Goal: Contribute content: Contribute content

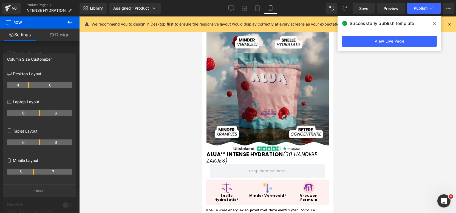
scroll to position [27, 0]
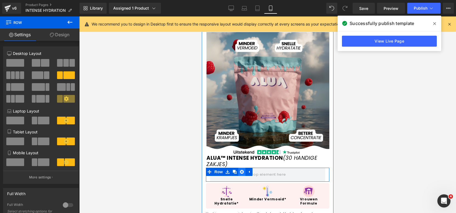
click at [240, 170] on icon at bounding box center [242, 172] width 4 height 4
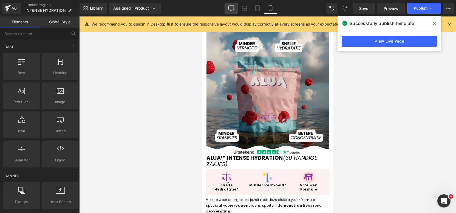
click at [229, 7] on icon at bounding box center [231, 8] width 5 height 4
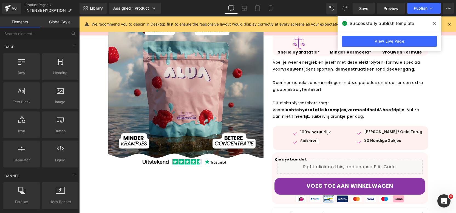
scroll to position [0, 0]
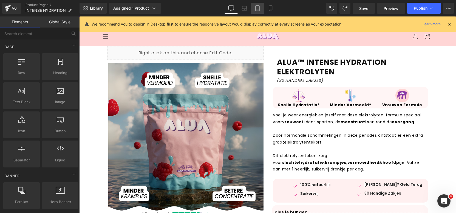
click at [263, 11] on link "Tablet" at bounding box center [257, 8] width 13 height 11
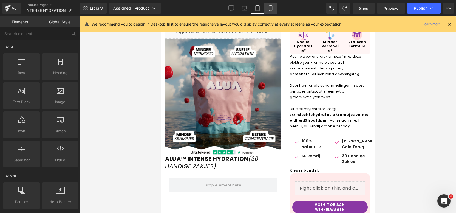
scroll to position [26, 0]
click at [270, 7] on icon at bounding box center [270, 7] width 5 height 5
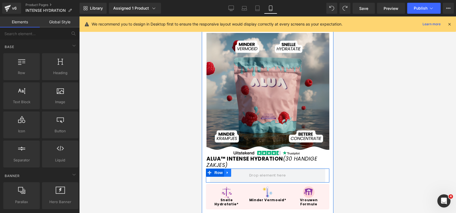
click at [229, 170] on icon at bounding box center [228, 172] width 4 height 4
click at [241, 171] on icon at bounding box center [242, 173] width 4 height 4
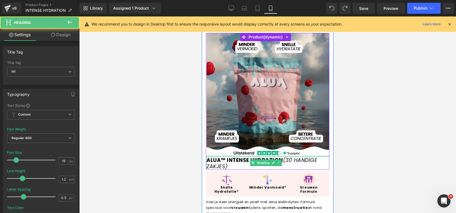
click at [255, 156] on div "ALUA™ INTENSE HYDRATION (30 HANDIGE ZAKJES) Heading" at bounding box center [268, 163] width 123 height 14
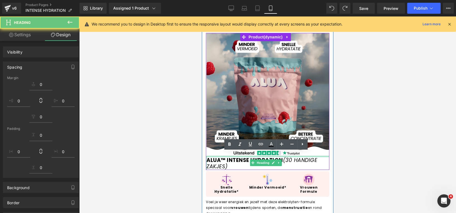
click at [388, 156] on div at bounding box center [267, 114] width 377 height 196
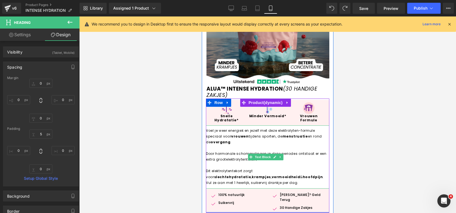
scroll to position [101, 0]
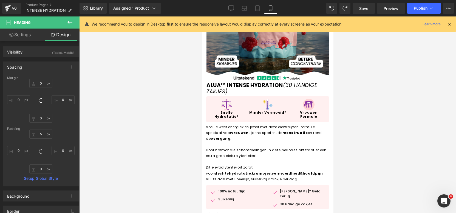
click at [407, 101] on div at bounding box center [267, 114] width 377 height 196
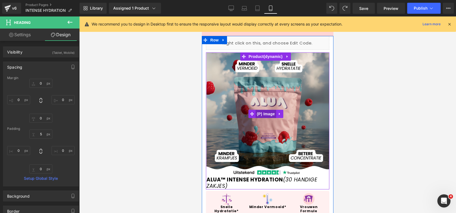
click at [270, 111] on span "(P) Image" at bounding box center [266, 114] width 21 height 8
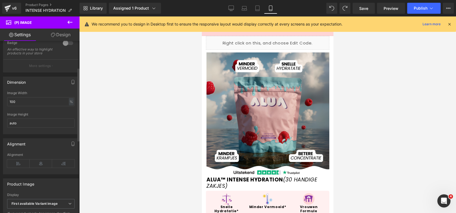
scroll to position [91, 0]
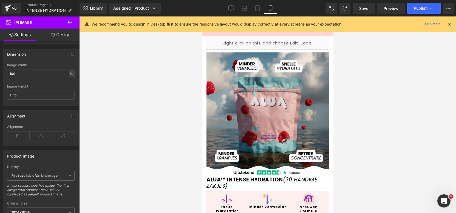
click at [71, 24] on icon at bounding box center [70, 22] width 7 height 7
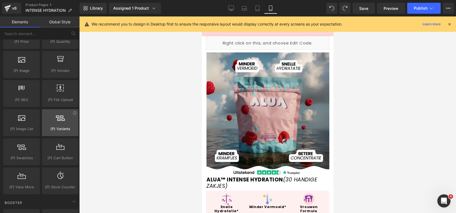
scroll to position [578, 0]
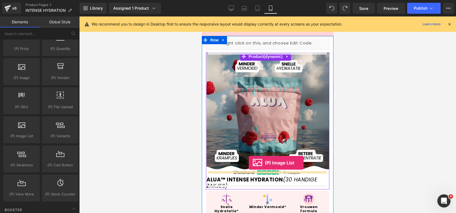
drag, startPoint x: 231, startPoint y: 146, endPoint x: 248, endPoint y: 166, distance: 26.1
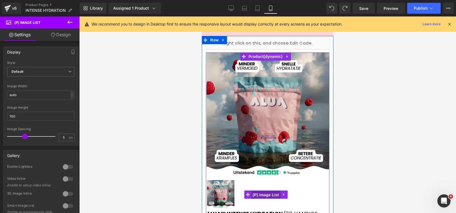
click at [263, 191] on span "(P) Image List" at bounding box center [266, 195] width 29 height 8
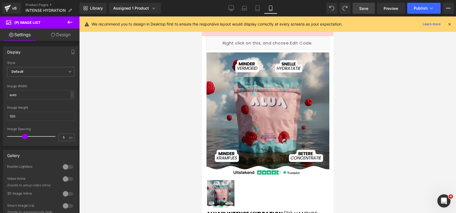
drag, startPoint x: 357, startPoint y: 9, endPoint x: 40, endPoint y: 104, distance: 331.0
click at [357, 9] on link "Save" at bounding box center [364, 8] width 22 height 11
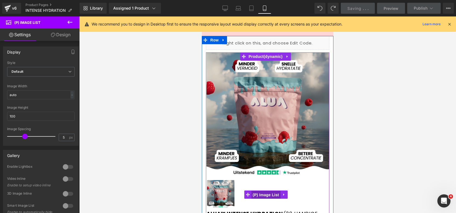
click at [264, 193] on span "(P) Image List" at bounding box center [266, 195] width 29 height 8
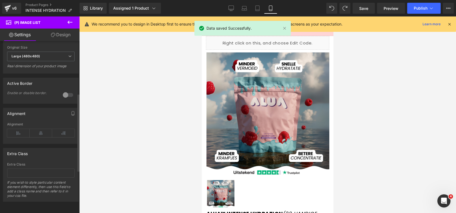
scroll to position [0, 0]
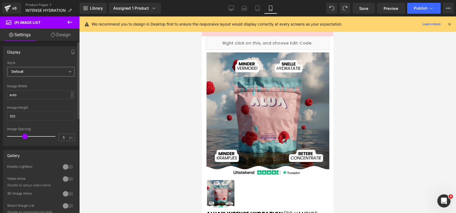
click at [43, 70] on span "Default" at bounding box center [40, 72] width 67 height 10
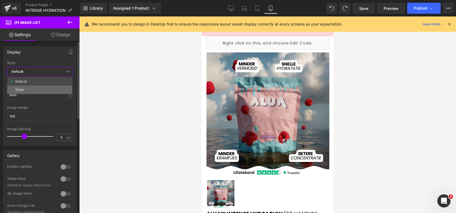
click at [22, 87] on li "Slider" at bounding box center [39, 90] width 65 height 8
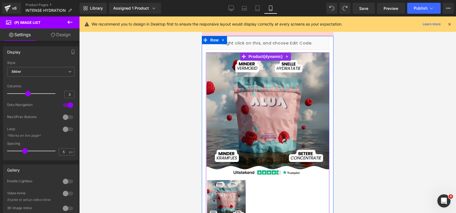
scroll to position [69, 0]
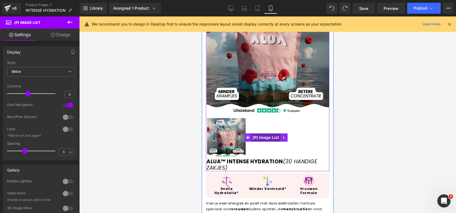
click at [268, 133] on span "(P) Image List" at bounding box center [266, 137] width 29 height 8
click at [255, 133] on span "(P) Image List" at bounding box center [266, 137] width 29 height 8
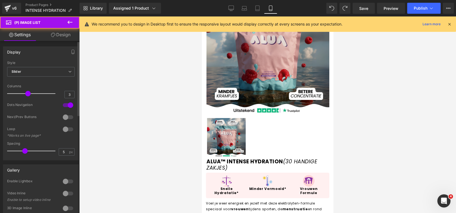
click at [72, 116] on div at bounding box center [67, 117] width 13 height 9
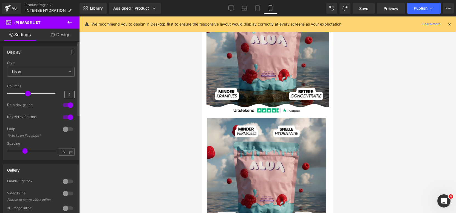
type input "6"
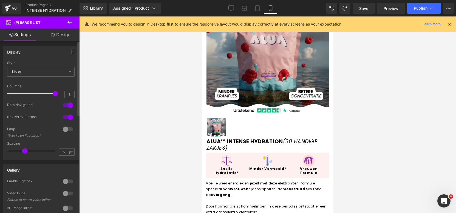
drag, startPoint x: 27, startPoint y: 91, endPoint x: 74, endPoint y: 92, distance: 47.2
click at [74, 92] on div "Default Slider Style Slider Default Slider 5 Columns 5 4 Columns 4 3 Columns 3 …" at bounding box center [40, 110] width 75 height 99
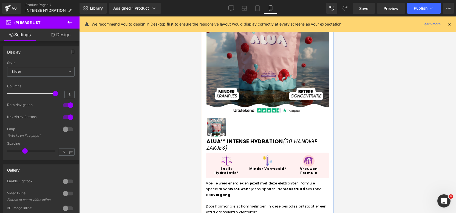
scroll to position [1, 0]
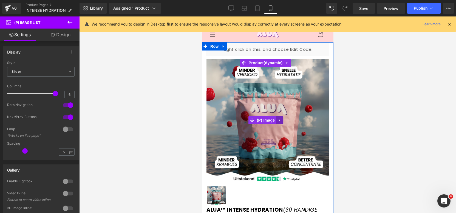
click at [280, 116] on link at bounding box center [279, 120] width 7 height 8
click at [283, 119] on icon at bounding box center [283, 120] width 4 height 4
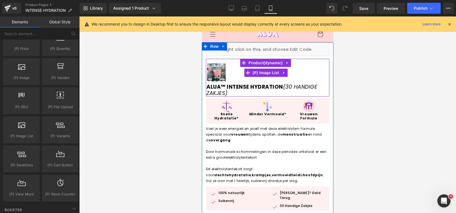
click at [215, 75] on img at bounding box center [216, 72] width 19 height 19
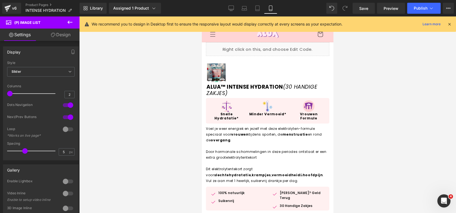
drag, startPoint x: 51, startPoint y: 92, endPoint x: -14, endPoint y: 98, distance: 65.1
click at [0, 98] on html "(P) Image List You are previewing how the will restyle your page. You can not e…" at bounding box center [228, 106] width 456 height 213
type input "1"
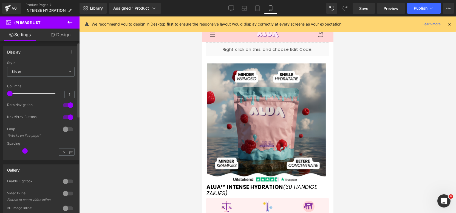
scroll to position [3, 0]
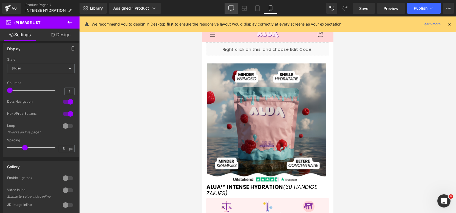
click at [226, 4] on link "Desktop" at bounding box center [231, 8] width 13 height 11
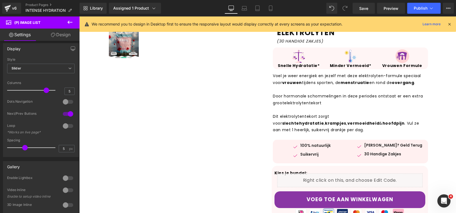
scroll to position [0, 0]
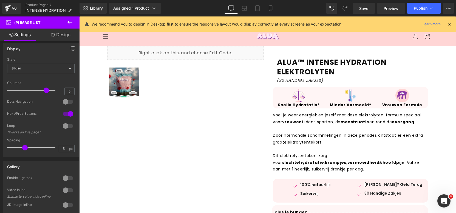
click at [71, 22] on icon at bounding box center [70, 22] width 7 height 7
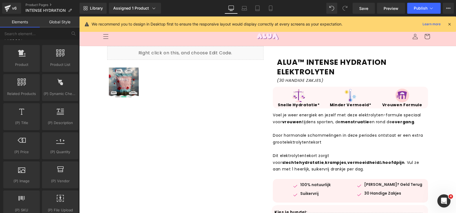
scroll to position [447, 0]
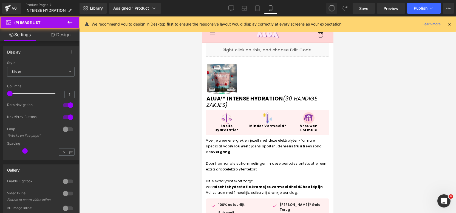
type input "6"
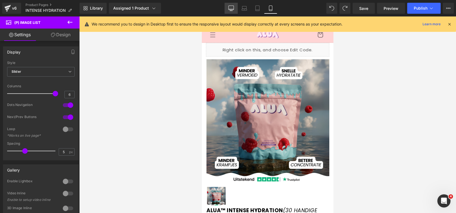
drag, startPoint x: 232, startPoint y: 4, endPoint x: 127, endPoint y: 49, distance: 114.4
click at [232, 4] on link "Desktop" at bounding box center [231, 8] width 13 height 11
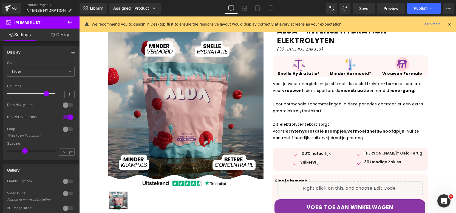
click at [181, 75] on img at bounding box center [185, 109] width 155 height 155
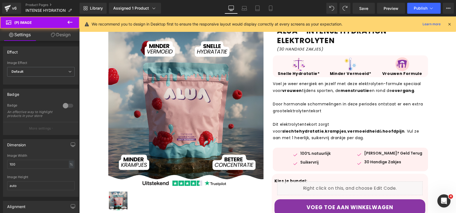
scroll to position [40, 0]
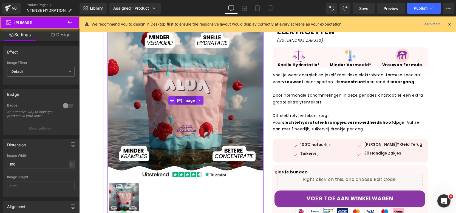
click at [182, 101] on span "(P) Image" at bounding box center [186, 100] width 21 height 8
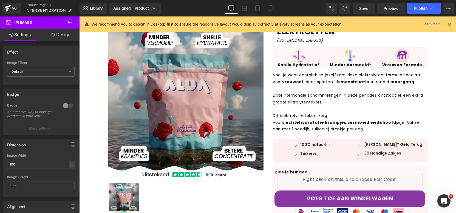
click at [61, 32] on link "Design" at bounding box center [61, 35] width 40 height 12
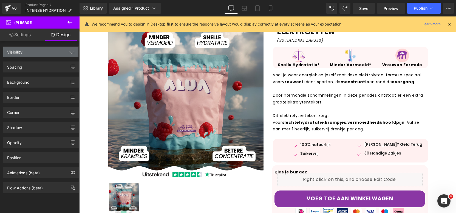
click at [63, 55] on div "Visibility (All)" at bounding box center [40, 52] width 75 height 10
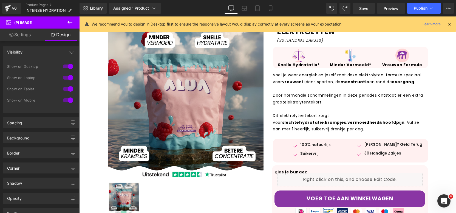
click at [63, 96] on div at bounding box center [67, 100] width 13 height 9
click at [65, 93] on div at bounding box center [67, 89] width 13 height 9
click at [273, 12] on link "Mobile" at bounding box center [270, 8] width 13 height 11
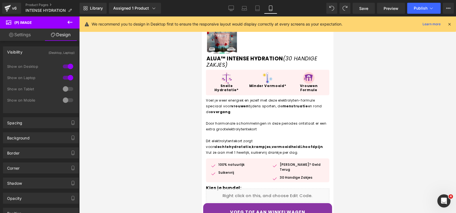
scroll to position [0, 0]
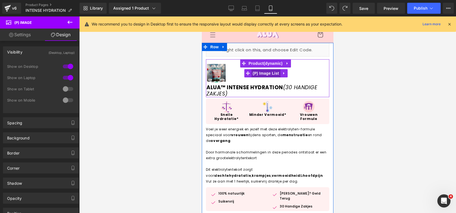
click at [261, 74] on span "(P) Image List" at bounding box center [266, 73] width 29 height 8
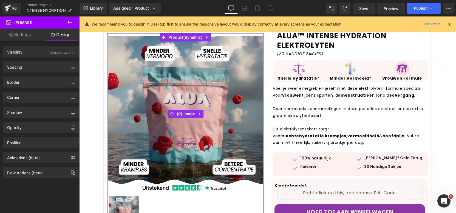
scroll to position [83, 0]
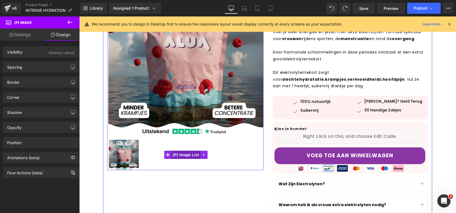
click at [194, 157] on span "(P) Image List" at bounding box center [185, 155] width 29 height 8
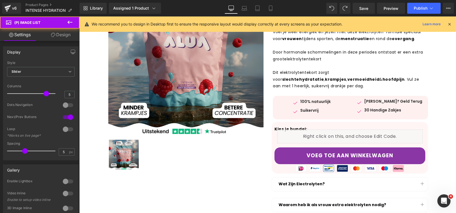
click at [68, 41] on link "Design" at bounding box center [61, 35] width 40 height 12
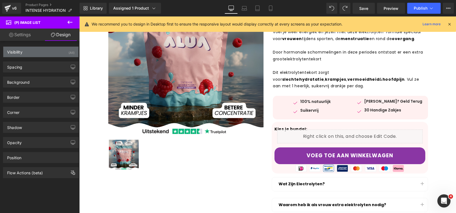
click at [68, 56] on div "Visibility (All)" at bounding box center [40, 52] width 75 height 10
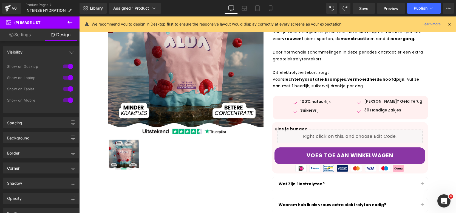
click at [70, 98] on div at bounding box center [67, 100] width 13 height 9
click at [71, 89] on div at bounding box center [67, 89] width 13 height 9
click at [267, 10] on link "Mobile" at bounding box center [270, 8] width 13 height 11
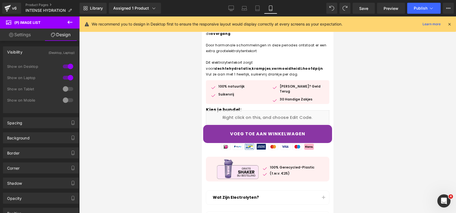
scroll to position [0, 0]
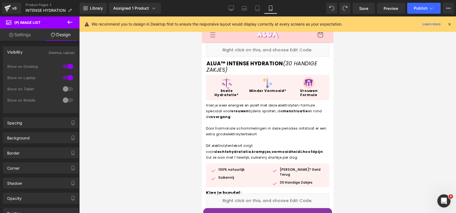
click at [74, 22] on button at bounding box center [69, 22] width 19 height 12
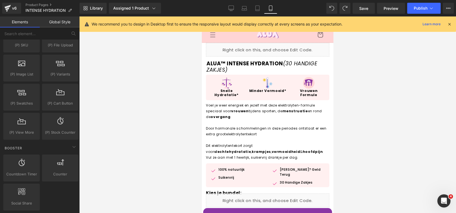
scroll to position [607, 0]
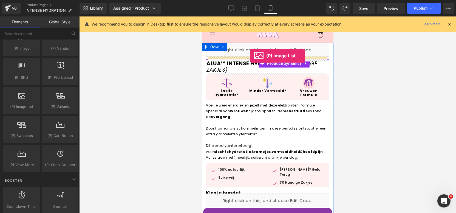
drag, startPoint x: 224, startPoint y: 126, endPoint x: 250, endPoint y: 56, distance: 75.3
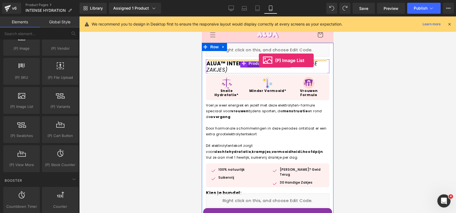
drag, startPoint x: 224, startPoint y: 120, endPoint x: 259, endPoint y: 60, distance: 69.2
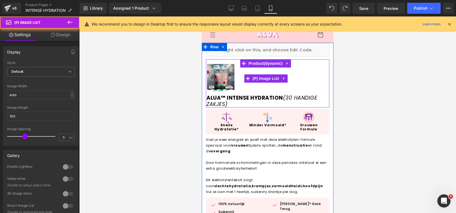
click at [219, 77] on img at bounding box center [220, 77] width 27 height 27
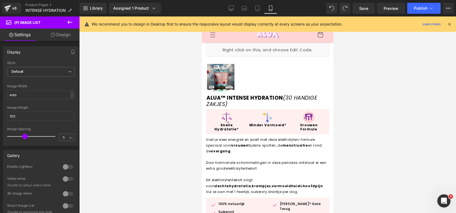
scroll to position [3, 0]
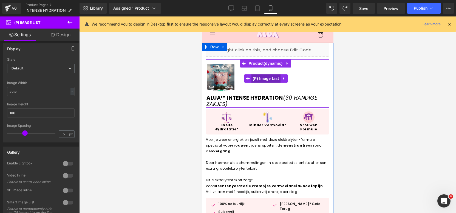
click at [267, 79] on span "(P) Image List" at bounding box center [266, 78] width 29 height 8
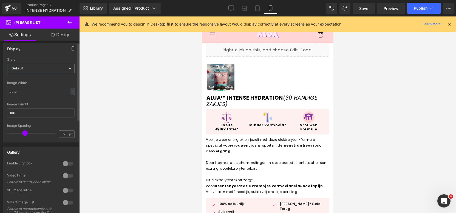
scroll to position [0, 0]
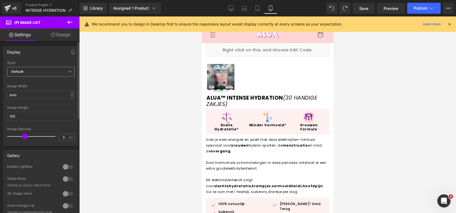
click at [48, 70] on span "Default" at bounding box center [40, 72] width 67 height 10
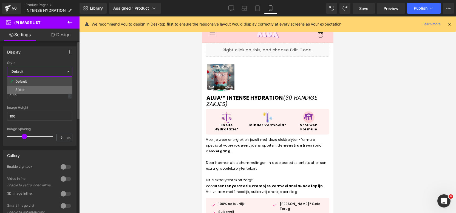
drag, startPoint x: 34, startPoint y: 85, endPoint x: 31, endPoint y: 87, distance: 3.0
click at [31, 87] on ul "Default Slider" at bounding box center [39, 85] width 65 height 17
click at [31, 87] on li "Slider" at bounding box center [39, 90] width 65 height 8
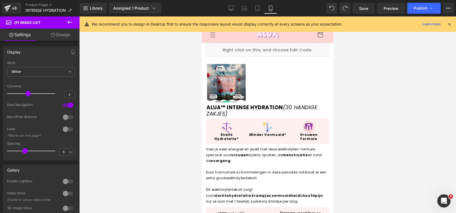
type input "1"
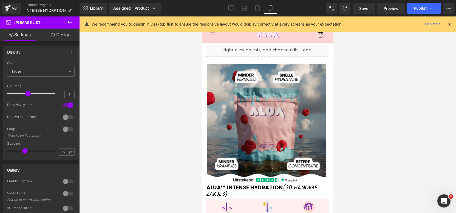
drag, startPoint x: 26, startPoint y: 93, endPoint x: -13, endPoint y: 93, distance: 38.1
click at [0, 93] on html "(P) Image List You are previewing how the will restyle your page. You can not e…" at bounding box center [228, 106] width 456 height 213
click at [67, 121] on div at bounding box center [67, 117] width 13 height 9
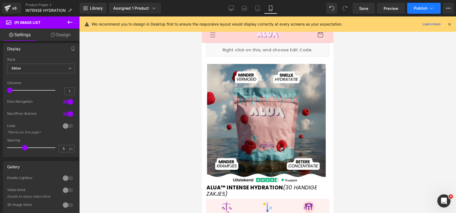
click at [420, 6] on span "Publish" at bounding box center [421, 8] width 14 height 4
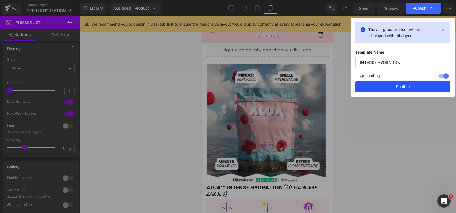
click at [391, 89] on button "Publish" at bounding box center [403, 86] width 95 height 11
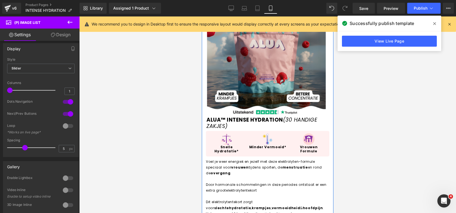
scroll to position [220, 0]
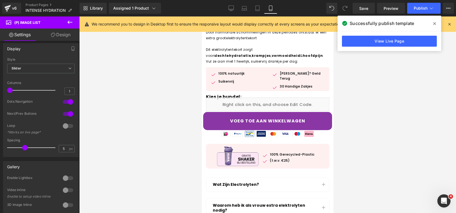
drag, startPoint x: 388, startPoint y: 151, endPoint x: 347, endPoint y: 152, distance: 40.9
click at [387, 151] on div at bounding box center [267, 114] width 377 height 196
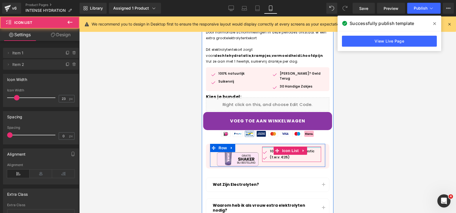
drag, startPoint x: 268, startPoint y: 147, endPoint x: 269, endPoint y: 143, distance: 3.2
click at [269, 144] on div "Image Image 100% Gerecycled-Plastic Text Block Image (t.w.v. €25) Text Block Ic…" at bounding box center [267, 155] width 115 height 23
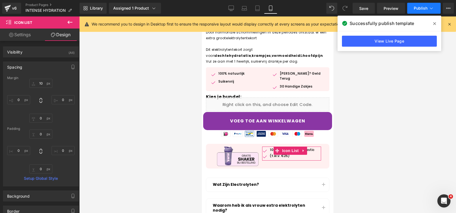
click at [429, 10] on icon at bounding box center [431, 7] width 5 height 5
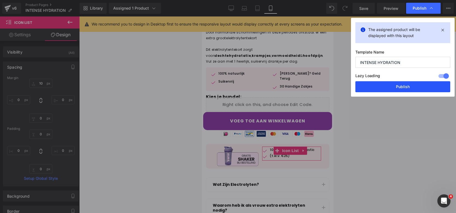
click at [391, 86] on button "Publish" at bounding box center [403, 86] width 95 height 11
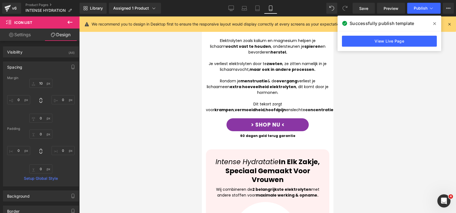
scroll to position [329, 0]
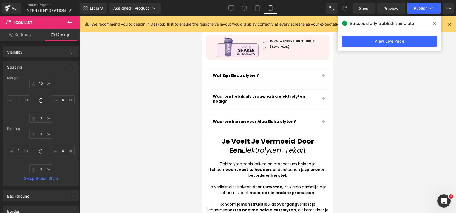
click at [66, 20] on button at bounding box center [69, 22] width 19 height 12
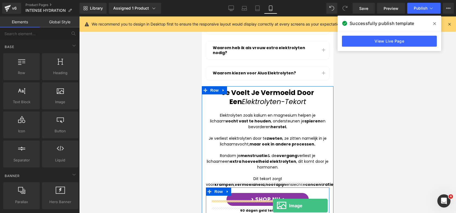
scroll to position [386, 0]
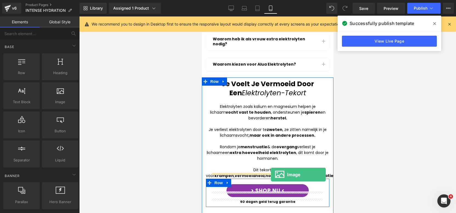
drag, startPoint x: 264, startPoint y: 117, endPoint x: 271, endPoint y: 174, distance: 57.5
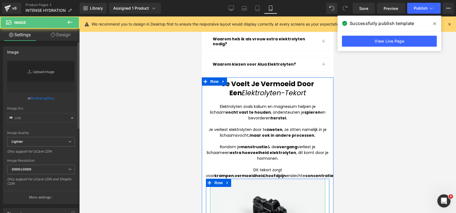
type input "//[DOMAIN_NAME][URL]"
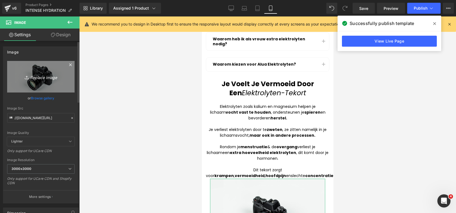
click at [32, 72] on link "Replace Image" at bounding box center [40, 77] width 67 height 32
type input "C:\fakepath\14.png"
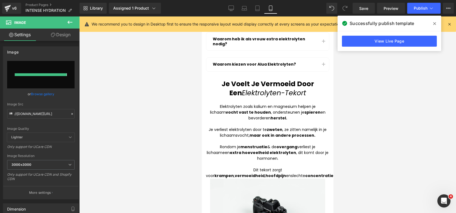
type input "[URL][DOMAIN_NAME]"
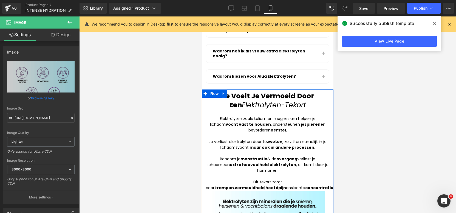
scroll to position [371, 0]
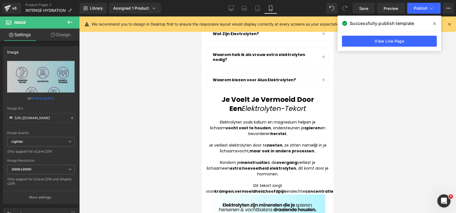
click at [349, 132] on div at bounding box center [267, 114] width 377 height 196
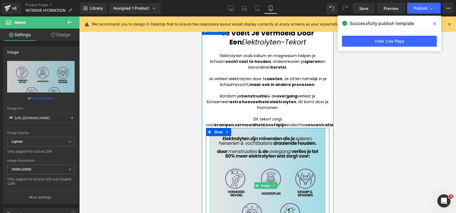
click at [283, 172] on img at bounding box center [267, 185] width 115 height 115
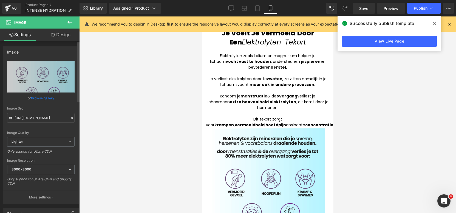
click at [34, 97] on link "Browse gallery" at bounding box center [42, 98] width 23 height 10
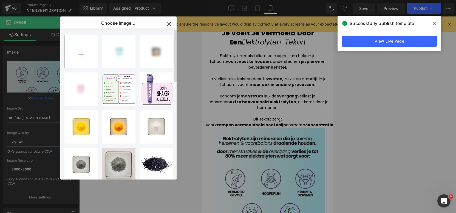
click at [78, 50] on input "file" at bounding box center [81, 51] width 33 height 33
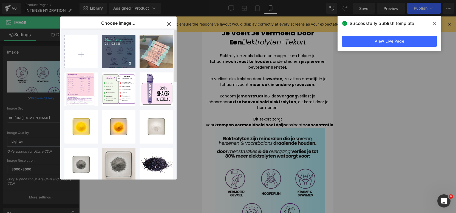
type input "C:\fakepath\Effect van stress op veroudering! (10).png"
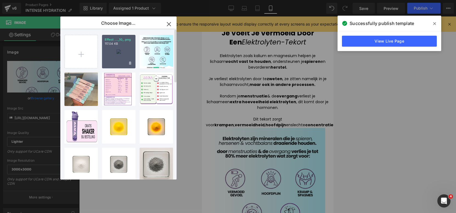
click at [125, 56] on div "Effect ..._10_.png 117.04 KB" at bounding box center [118, 51] width 33 height 33
type input "[URL][DOMAIN_NAME]"
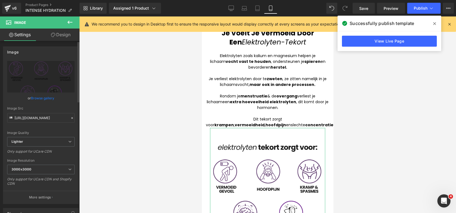
click at [41, 98] on link "Browse gallery" at bounding box center [42, 98] width 23 height 10
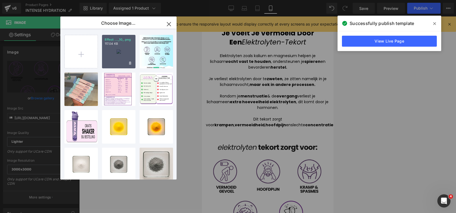
click at [116, 50] on div "Effect ..._10_.png 117.04 KB" at bounding box center [118, 51] width 33 height 33
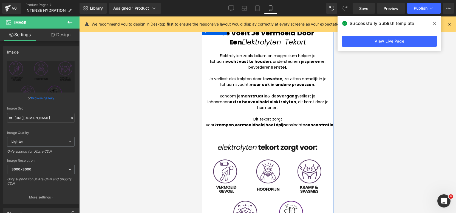
click at [314, 179] on img at bounding box center [267, 185] width 115 height 115
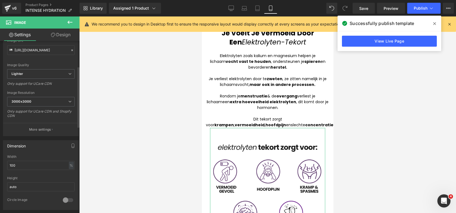
scroll to position [75, 0]
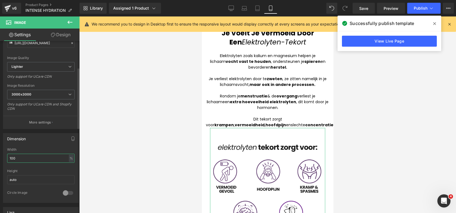
click at [39, 162] on input "100" at bounding box center [40, 158] width 67 height 9
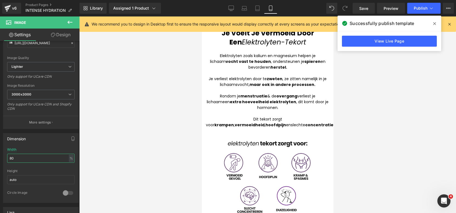
type input "80"
click at [399, 123] on div at bounding box center [267, 114] width 377 height 196
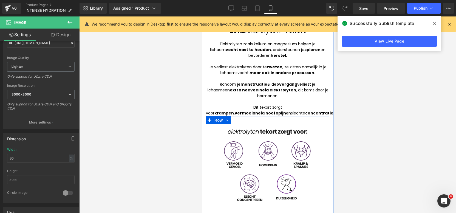
scroll to position [421, 0]
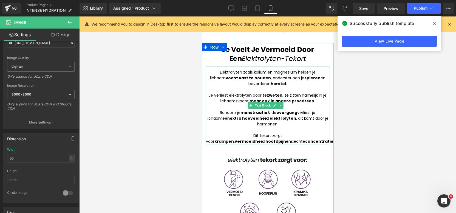
click at [229, 134] on div "Dit tekort zorgt voor krampen , vermoeidheid , hoofdpijn en slechte concentrati…" at bounding box center [267, 139] width 123 height 12
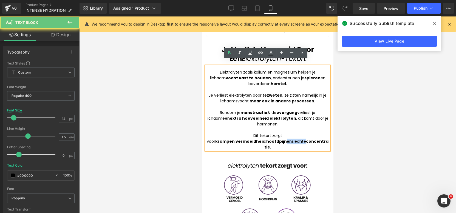
click at [229, 134] on div "Dit tekort zorgt voor krampen , vermoeidheid , hoofdpijn en slechte concentrati…" at bounding box center [267, 141] width 123 height 17
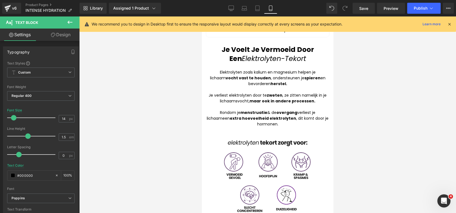
click at [429, 99] on div at bounding box center [267, 114] width 377 height 196
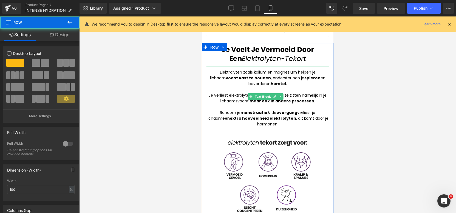
drag, startPoint x: 276, startPoint y: 122, endPoint x: 277, endPoint y: 118, distance: 3.9
click at [277, 118] on div "Je Voelt Je Vermoeid Door Een Elektrolyten-Tekort Heading Elektrolyten zoals ka…" at bounding box center [268, 149] width 132 height 213
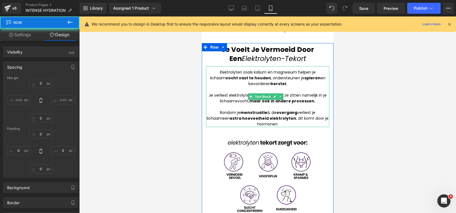
type input "0"
type input "10"
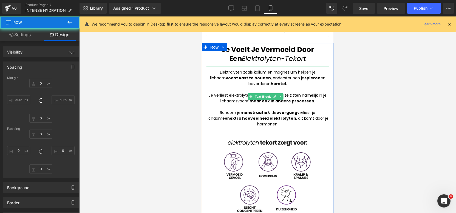
type input "0"
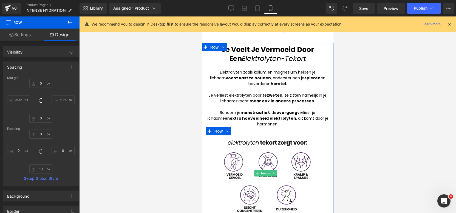
click at [289, 128] on img at bounding box center [268, 173] width 92 height 92
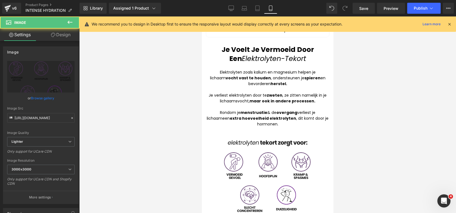
click at [405, 136] on div at bounding box center [267, 114] width 377 height 196
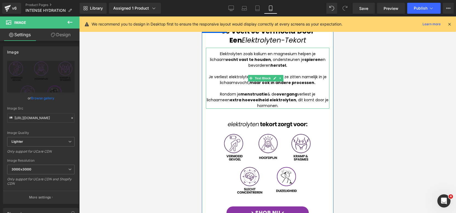
scroll to position [476, 0]
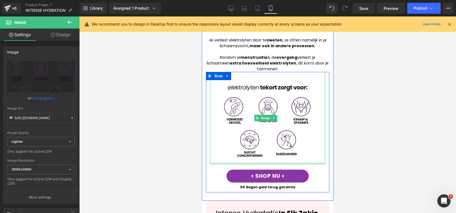
click at [284, 142] on div "Image" at bounding box center [267, 118] width 115 height 92
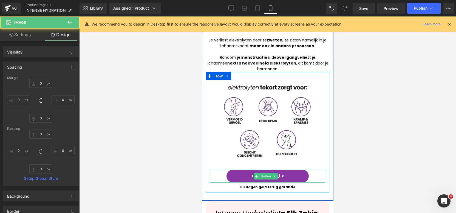
click at [273, 170] on link "> SHOP NU <" at bounding box center [268, 176] width 82 height 13
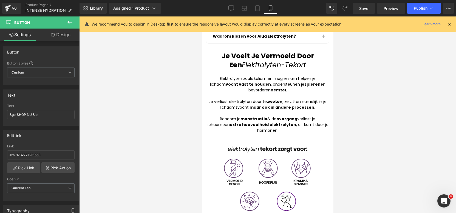
scroll to position [443, 0]
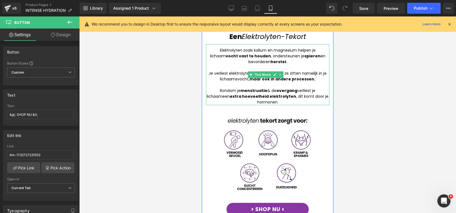
click at [225, 91] on div "Rondom je menstruatie & de overgang verliest je lichaam een extra hoeveelheid e…" at bounding box center [267, 96] width 123 height 17
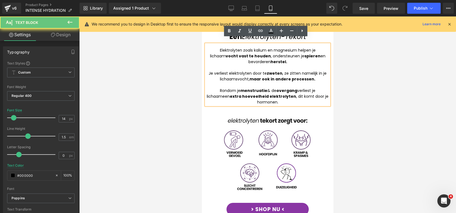
click at [224, 90] on div "Rondom je menstruatie & de overgang verliest je lichaam een extra hoeveelheid e…" at bounding box center [267, 96] width 123 height 17
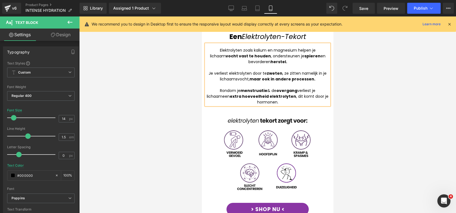
click at [405, 91] on div at bounding box center [267, 114] width 377 height 196
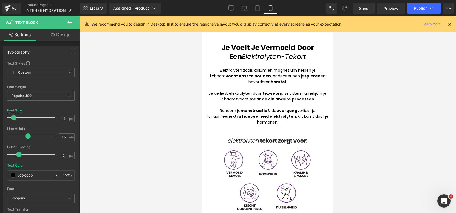
scroll to position [384, 0]
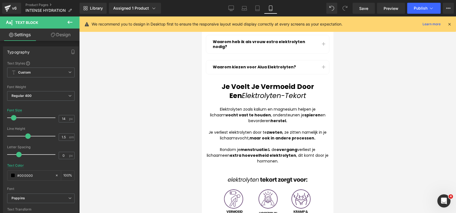
click at [385, 146] on div at bounding box center [267, 114] width 377 height 196
click at [371, 142] on div at bounding box center [267, 114] width 377 height 196
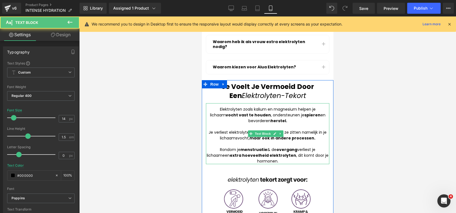
click at [257, 153] on strong "extra hoeveelheid elektrolyten" at bounding box center [263, 155] width 66 height 5
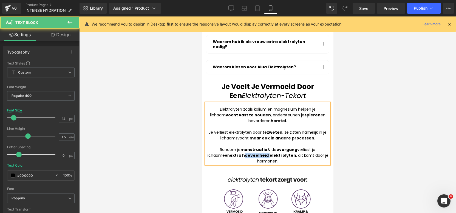
click at [257, 153] on strong "extra hoeveelheid elektrolyten" at bounding box center [263, 155] width 66 height 5
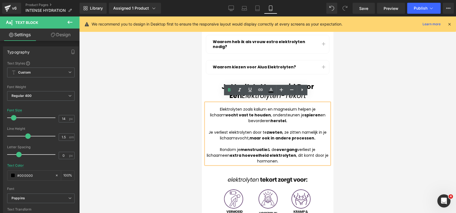
click at [238, 153] on strong "extra hoeveelheid elektrolyten" at bounding box center [263, 155] width 66 height 5
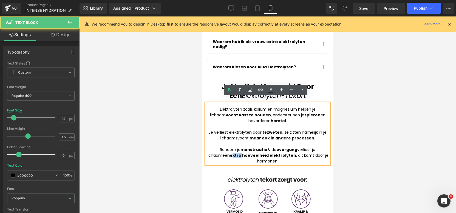
click at [238, 153] on strong "extra hoeveelheid elektrolyten" at bounding box center [263, 155] width 66 height 5
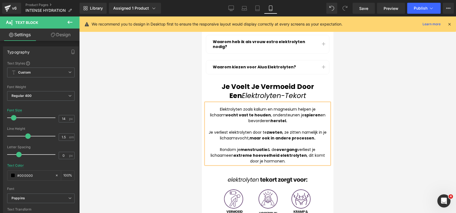
click at [360, 122] on div at bounding box center [267, 114] width 377 height 196
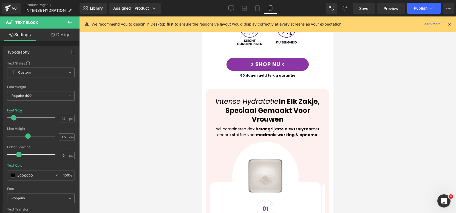
drag, startPoint x: 333, startPoint y: 105, endPoint x: 333, endPoint y: 114, distance: 9.3
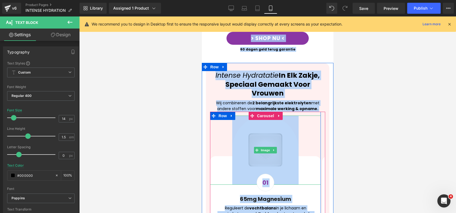
scroll to position [529, 0]
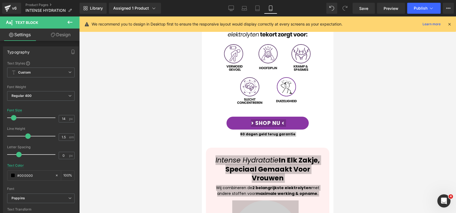
click at [404, 148] on div at bounding box center [267, 114] width 377 height 196
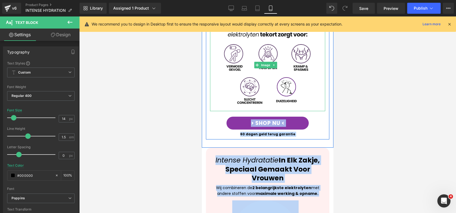
click at [304, 67] on img at bounding box center [268, 65] width 92 height 92
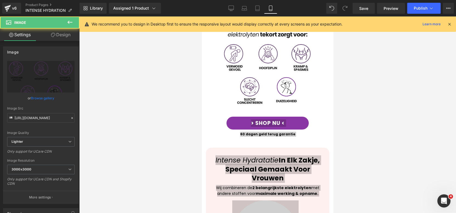
click at [362, 103] on div at bounding box center [267, 114] width 377 height 196
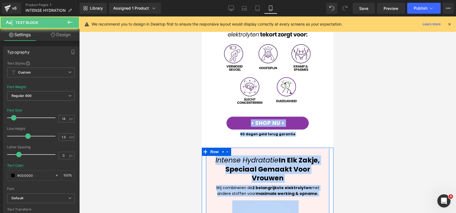
click at [275, 185] on strong "2 belangrijkste elektrolyten" at bounding box center [281, 187] width 59 height 5
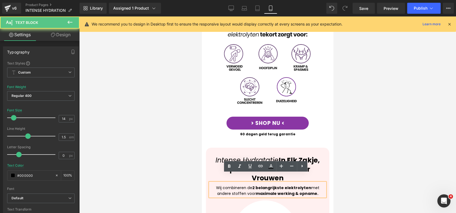
click at [380, 163] on div at bounding box center [267, 114] width 377 height 196
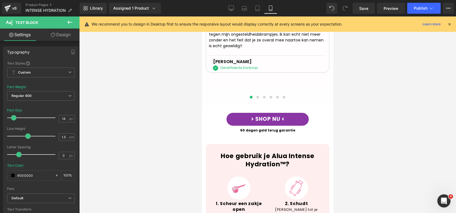
scroll to position [1048, 0]
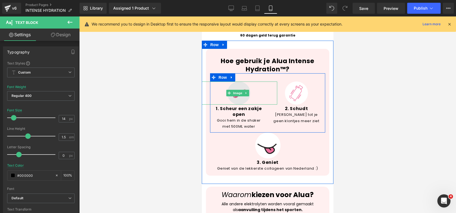
click at [237, 83] on img at bounding box center [238, 92] width 23 height 23
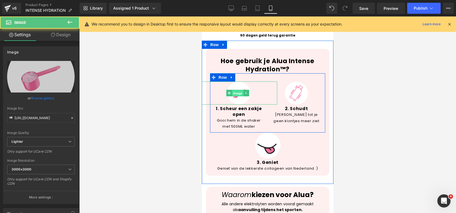
click at [236, 90] on span "Image" at bounding box center [238, 93] width 12 height 7
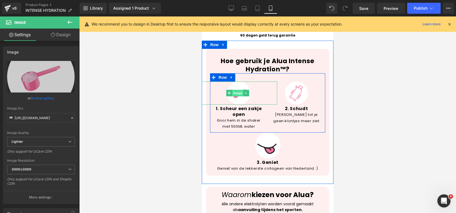
click at [239, 90] on span "Image" at bounding box center [238, 93] width 12 height 7
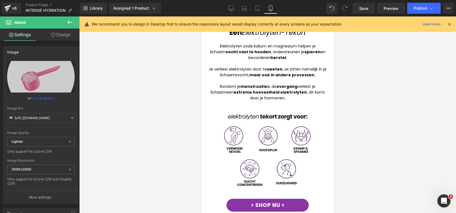
scroll to position [440, 0]
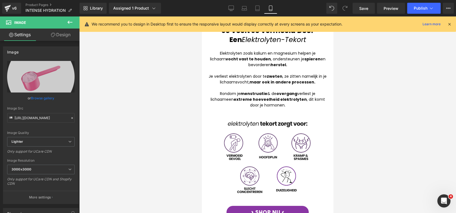
click at [398, 94] on div at bounding box center [267, 114] width 377 height 196
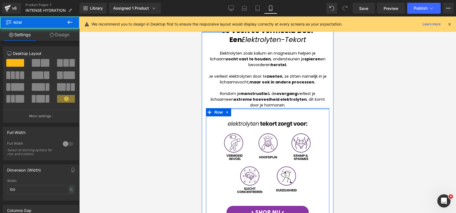
drag, startPoint x: 264, startPoint y: 103, endPoint x: 265, endPoint y: 98, distance: 4.5
click at [265, 98] on div "Je Voelt Je Vermoeid Door Een Elektrolyten-Tekort Heading Elektrolyten zoals ka…" at bounding box center [268, 130] width 132 height 213
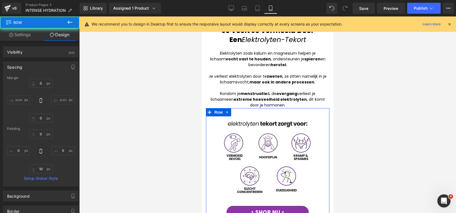
click at [415, 108] on div at bounding box center [267, 114] width 377 height 196
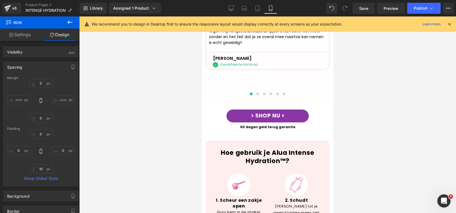
scroll to position [1045, 0]
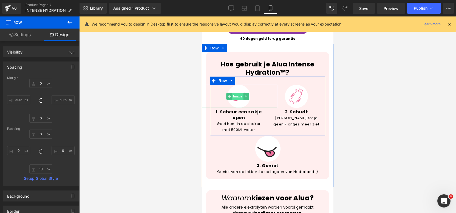
click at [234, 93] on span "Image" at bounding box center [238, 96] width 12 height 7
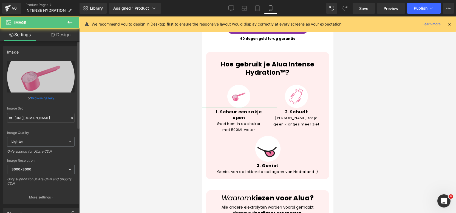
click at [44, 94] on link "Browse gallery" at bounding box center [42, 98] width 23 height 10
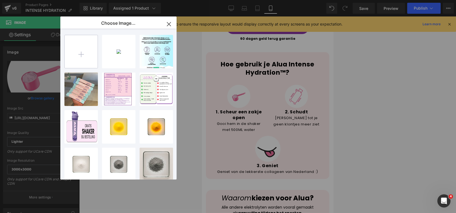
click at [86, 56] on input "file" at bounding box center [81, 51] width 33 height 33
type input "C:\fakepath\Effect van stress op veroudering! (11).png"
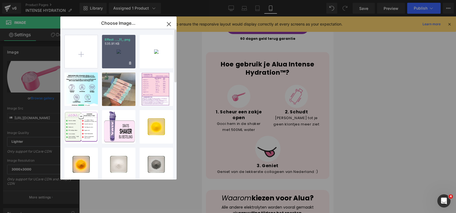
click at [120, 54] on div "Effect ..._11_.png 535.91 KB" at bounding box center [118, 51] width 33 height 33
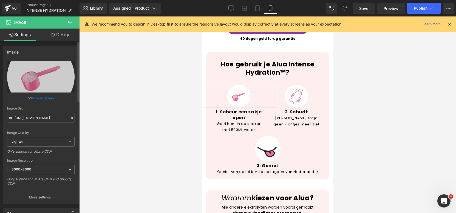
click at [48, 99] on link "Browse gallery" at bounding box center [42, 98] width 23 height 10
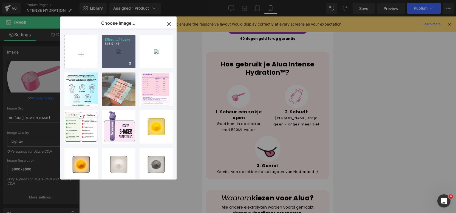
click at [117, 61] on div "Effect ..._11_.png 535.91 KB" at bounding box center [118, 51] width 33 height 33
type input "[URL][DOMAIN_NAME]"
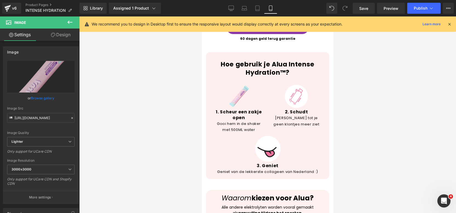
click at [390, 94] on div at bounding box center [267, 114] width 377 height 196
click at [391, 117] on div at bounding box center [267, 114] width 377 height 196
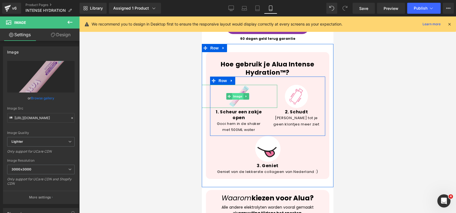
click at [240, 93] on span "Image" at bounding box center [238, 96] width 12 height 7
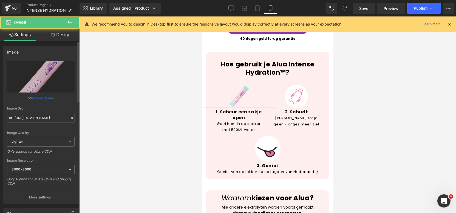
click at [35, 100] on link "Browse gallery" at bounding box center [42, 98] width 23 height 10
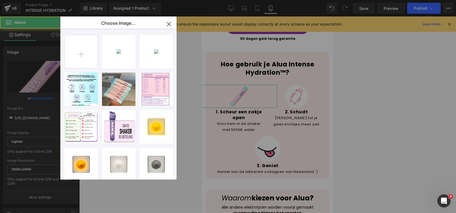
click at [48, 0] on div "Image You are previewing how the will restyle your page. You can not edit Eleme…" at bounding box center [228, 0] width 456 height 0
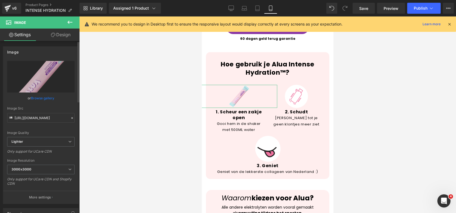
click at [41, 97] on link "Browse gallery" at bounding box center [42, 98] width 23 height 10
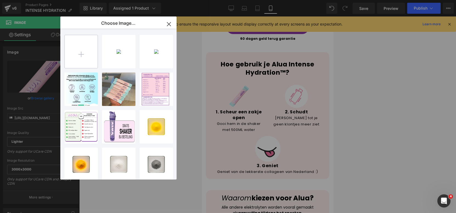
click at [81, 56] on input "file" at bounding box center [81, 51] width 33 height 33
type input "C:\fakepath\Effect van stress op veroudering! (12).png"
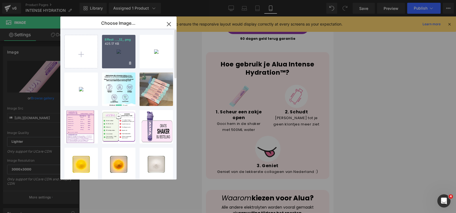
click at [110, 53] on div "Effect ..._12_.png 425.17 KB" at bounding box center [118, 51] width 33 height 33
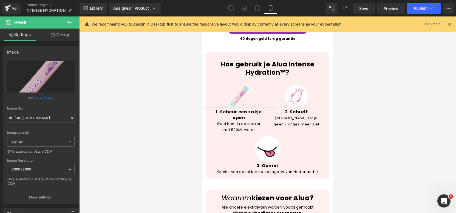
click at [47, 98] on link "Browse gallery" at bounding box center [42, 98] width 23 height 10
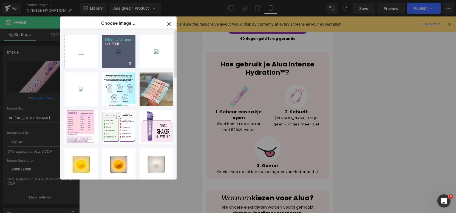
click at [120, 56] on div "Effect ..._12_.png 425.17 KB" at bounding box center [118, 51] width 33 height 33
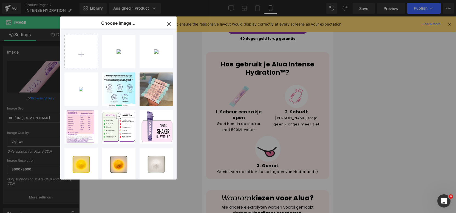
type input "[URL][DOMAIN_NAME]"
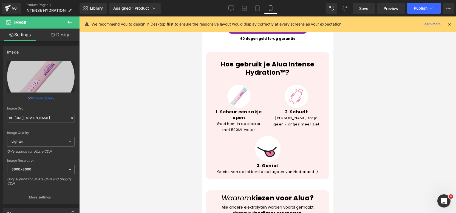
click at [388, 63] on div at bounding box center [267, 114] width 377 height 196
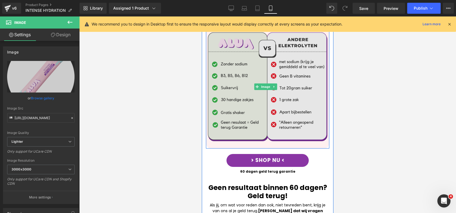
scroll to position [1255, 0]
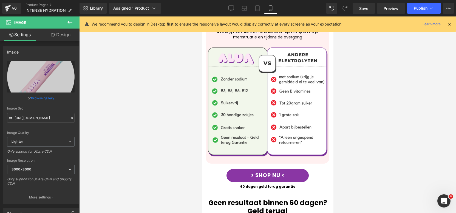
click at [392, 81] on div at bounding box center [267, 114] width 377 height 196
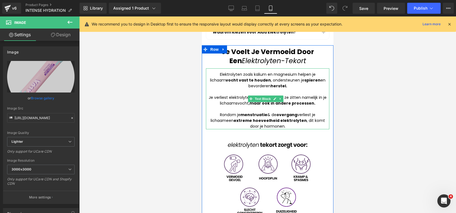
scroll to position [435, 0]
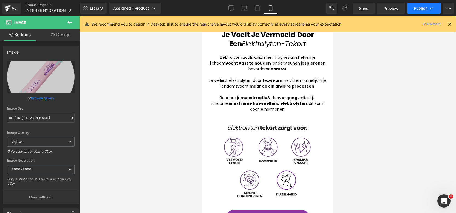
click at [422, 4] on button "Publish" at bounding box center [423, 8] width 33 height 11
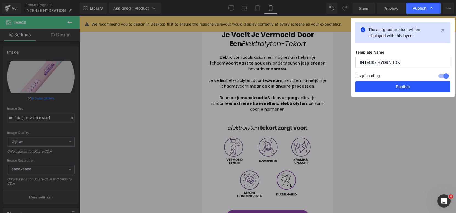
click at [405, 87] on button "Publish" at bounding box center [403, 86] width 95 height 11
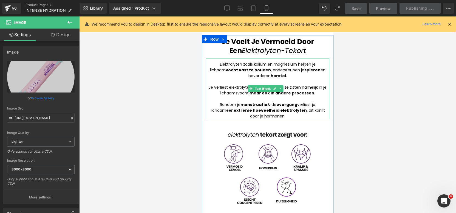
scroll to position [419, 0]
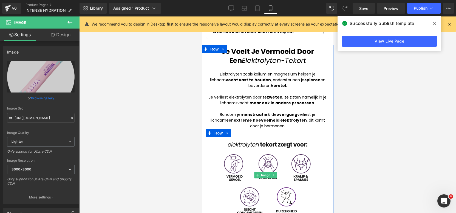
click at [258, 154] on img at bounding box center [268, 175] width 92 height 92
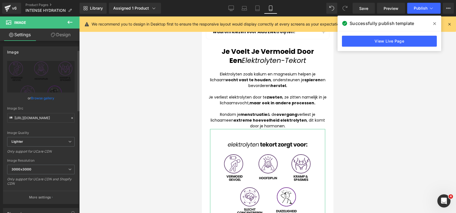
scroll to position [53, 0]
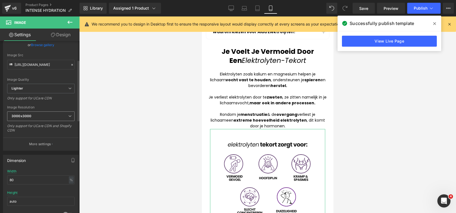
click at [63, 111] on span "3000x3000" at bounding box center [40, 116] width 67 height 10
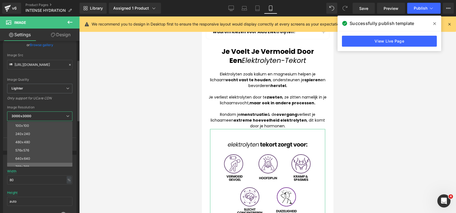
scroll to position [78, 0]
click at [67, 100] on div "Only support for UCare CDN" at bounding box center [39, 100] width 65 height 8
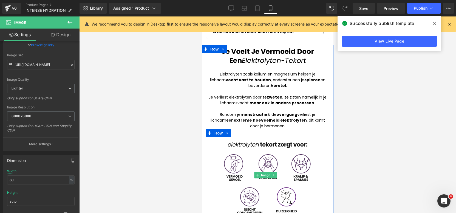
click at [279, 165] on img at bounding box center [268, 175] width 92 height 92
click at [261, 159] on img at bounding box center [268, 175] width 92 height 92
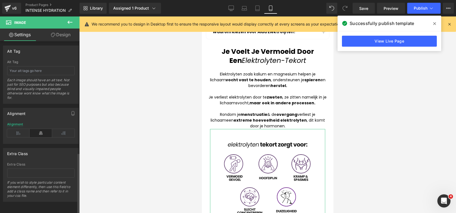
scroll to position [0, 0]
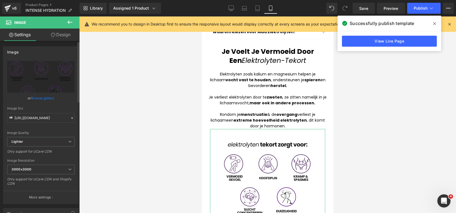
click at [40, 92] on div "Image Quality Lighter Lightest Lighter Lighter Lightest Only support for UCare …" at bounding box center [40, 99] width 67 height 76
click at [39, 98] on link "Browse gallery" at bounding box center [42, 98] width 23 height 10
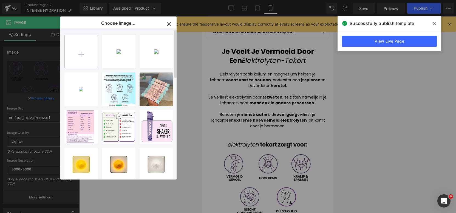
click at [79, 42] on input "file" at bounding box center [81, 51] width 33 height 33
type input "C:\fakepath\Effect van stress op veroudering! (13).png"
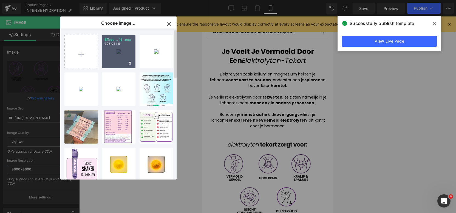
click at [109, 48] on div "Effect ..._13_.png 326.04 KB" at bounding box center [118, 51] width 33 height 33
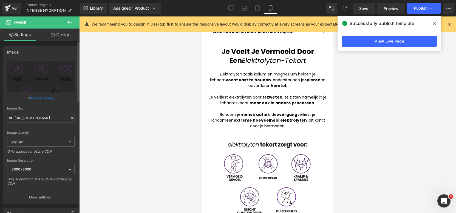
click at [42, 95] on link "Browse gallery" at bounding box center [42, 98] width 23 height 10
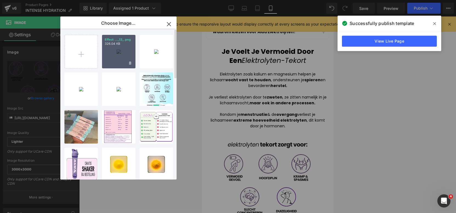
click at [126, 52] on div "Effect ..._13_.png 326.04 KB" at bounding box center [118, 51] width 33 height 33
type input "[URL][DOMAIN_NAME]"
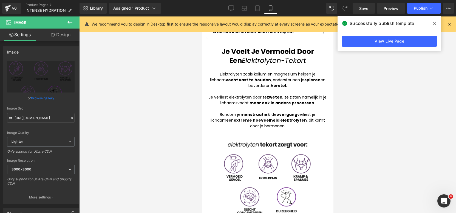
click at [51, 98] on link "Browse gallery" at bounding box center [42, 98] width 23 height 10
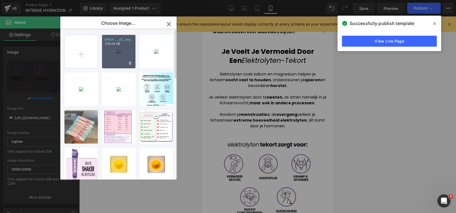
click at [120, 60] on div "Effect ..._13_.png 326.04 KB" at bounding box center [118, 51] width 33 height 33
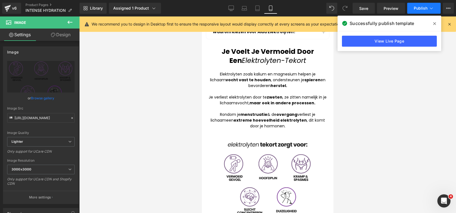
click at [424, 9] on span "Publish" at bounding box center [421, 8] width 14 height 4
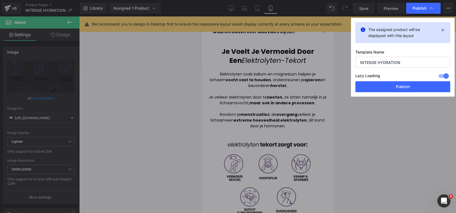
click at [395, 95] on div "The assigned product will be displayed with this layout Template Name INTENSE H…" at bounding box center [403, 57] width 104 height 79
drag, startPoint x: 395, startPoint y: 90, endPoint x: 48, endPoint y: 131, distance: 349.3
click at [395, 90] on button "Publish" at bounding box center [403, 86] width 95 height 11
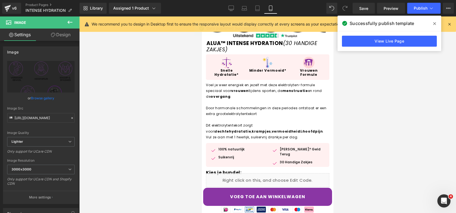
scroll to position [172, 0]
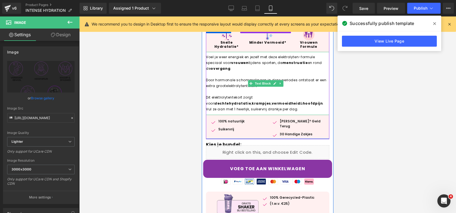
click at [224, 78] on p "Door hormonale schommelingen in deze periodes ontstaat er een extra groot elekt…" at bounding box center [267, 83] width 123 height 12
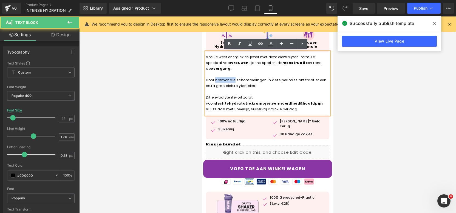
click at [224, 78] on p "Door hormonale schommelingen in deze periodes ontstaat er een extra groot elekt…" at bounding box center [267, 83] width 123 height 12
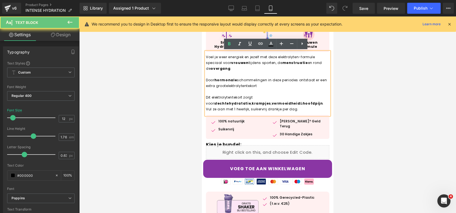
click at [255, 81] on p "Door hormonale schommelingen in deze periodes ontstaat er een extra groot elekt…" at bounding box center [267, 83] width 123 height 12
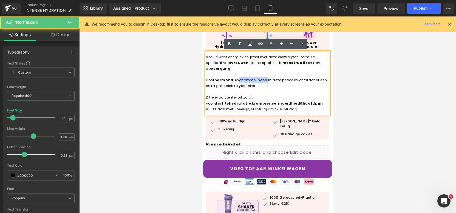
click at [255, 81] on p "Door hormonale schommelingen in deze periodes ontstaat er een extra groot elekt…" at bounding box center [267, 83] width 123 height 12
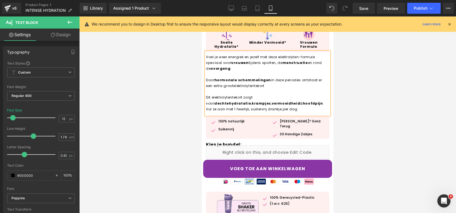
click at [401, 110] on div at bounding box center [267, 114] width 377 height 196
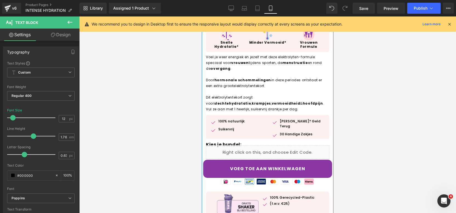
scroll to position [295, 0]
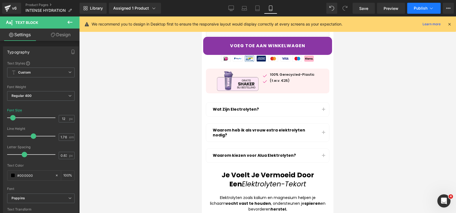
click at [429, 4] on button "Publish" at bounding box center [423, 8] width 33 height 11
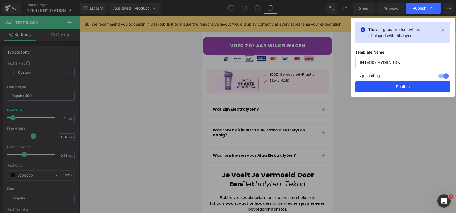
click at [418, 88] on button "Publish" at bounding box center [403, 86] width 95 height 11
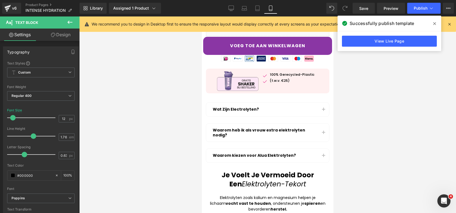
click at [293, 203] on div "Elektrolyten zoals kalium en magnesium helpen je lichaam vocht vast te houden ,…" at bounding box center [267, 203] width 123 height 17
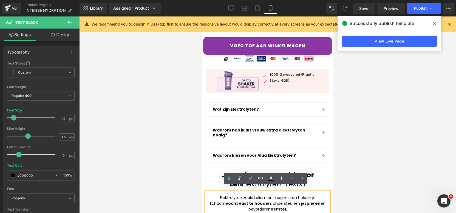
drag, startPoint x: 293, startPoint y: 204, endPoint x: 309, endPoint y: 198, distance: 17.6
click at [309, 198] on div "Elektrolyten zoals kalium en magnesium helpen je lichaam vocht vast te houden ,…" at bounding box center [267, 203] width 123 height 17
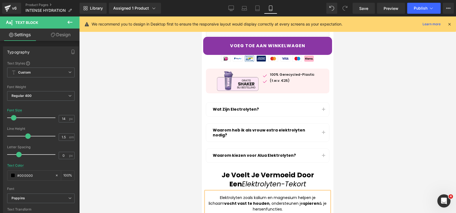
click at [269, 201] on div "Elektrolyten zoals kalium en magnesium helpen je lichaam vocht vast te houden ,…" at bounding box center [267, 203] width 123 height 17
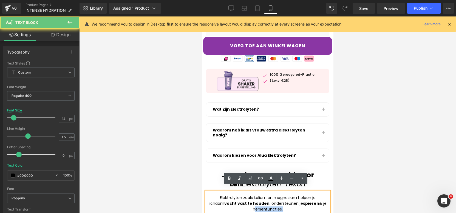
click at [269, 201] on div "Elektrolyten zoals kalium en magnesium helpen je lichaam vocht vast te houden ,…" at bounding box center [267, 203] width 123 height 17
click at [361, 178] on div at bounding box center [267, 114] width 377 height 196
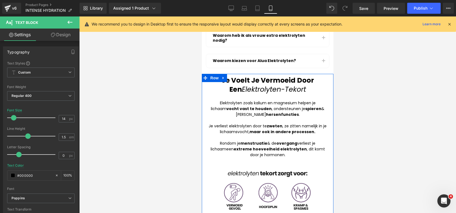
scroll to position [387, 0]
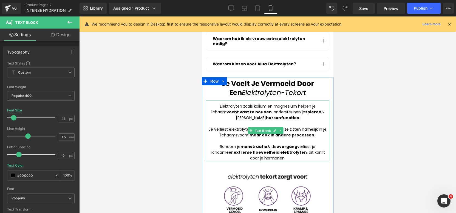
click at [236, 103] on div "Elektrolyten zoals kalium en magnesium helpen je lichaam vocht vast te houden ,…" at bounding box center [267, 111] width 123 height 17
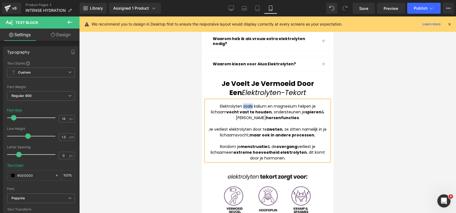
click at [236, 103] on div "Elektrolyten zoals kalium en magnesium helpen je lichaam vocht vast te houden ,…" at bounding box center [267, 111] width 123 height 17
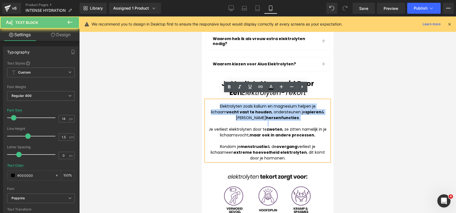
click at [236, 103] on div "Elektrolyten zoals kalium en magnesium helpen je lichaam vocht vast te houden ,…" at bounding box center [267, 111] width 123 height 17
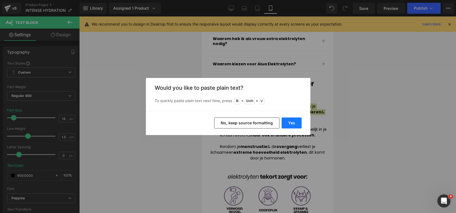
click at [296, 126] on button "Yes" at bounding box center [292, 122] width 20 height 11
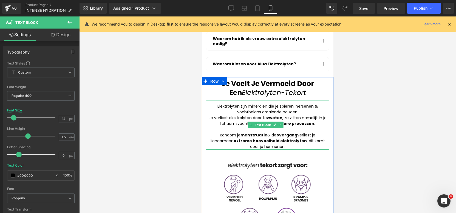
click at [307, 103] on div "Elektrolyten zijn mineralen die je spieren, hersenen & vochtbalans draaiende ho…" at bounding box center [267, 109] width 123 height 12
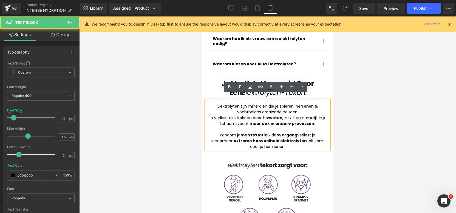
click at [308, 106] on div "Elektrolyten zijn mineralen die je spieren, hersenen & vochtbalans draaiende ho…" at bounding box center [267, 109] width 123 height 12
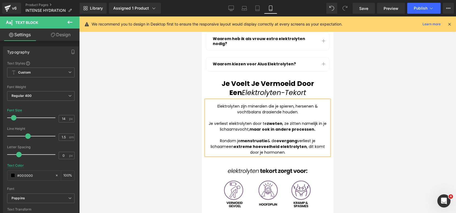
click at [237, 103] on div "Elektrolyten zijn mineralen die je spieren, hersenen & vochtbalans draaiende ho…" at bounding box center [267, 109] width 123 height 12
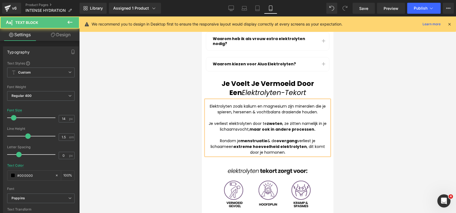
click at [237, 103] on div "Elektrolyten zoals kalium en magnesium zijn mineralen die je spieren, hersenen …" at bounding box center [267, 109] width 123 height 12
click at [210, 103] on div "Elektrolyten kalium en magnesium zijn mineralen die je spieren, hersenen & voch…" at bounding box center [267, 109] width 123 height 12
click at [244, 103] on div "De elektrolyten kalium en magnesium zijn mineralen die je spieren, hersenen & v…" at bounding box center [267, 109] width 123 height 12
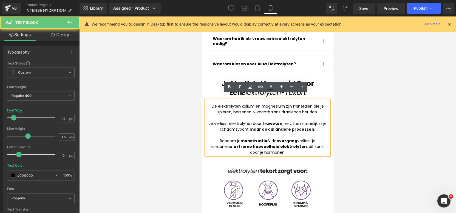
click at [225, 108] on div "De elektrolyten kalium en magnesium zijn mineralen die je spieren, hersenen & v…" at bounding box center [267, 109] width 123 height 12
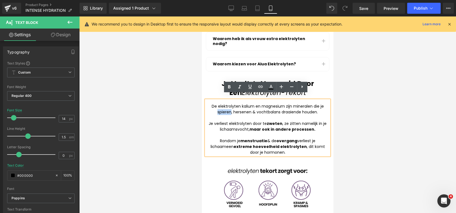
click at [225, 108] on div "De elektrolyten kalium en magnesium zijn mineralen die je spieren, hersenen & v…" at bounding box center [267, 109] width 123 height 12
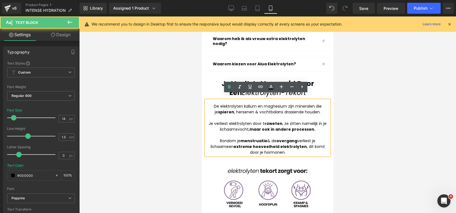
click at [240, 106] on div "De elektrolyten kalium en magnesium zijn mineralen die je spieren , hersenen & …" at bounding box center [267, 109] width 123 height 12
click at [272, 109] on div "De elektrolyten kalium en magnesium zijn mineralen die je spieren , hersenen & …" at bounding box center [267, 109] width 123 height 12
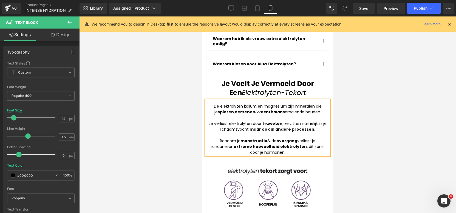
click at [364, 114] on div at bounding box center [267, 114] width 377 height 196
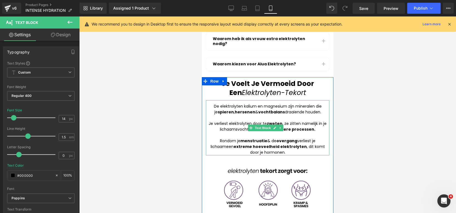
click at [271, 109] on strong "vochtbalans" at bounding box center [271, 111] width 27 height 5
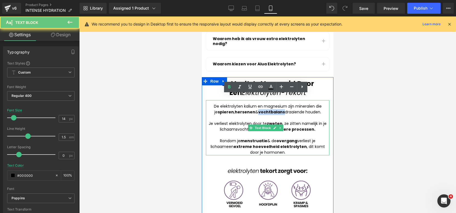
click at [271, 109] on strong "vochtbalans" at bounding box center [271, 111] width 27 height 5
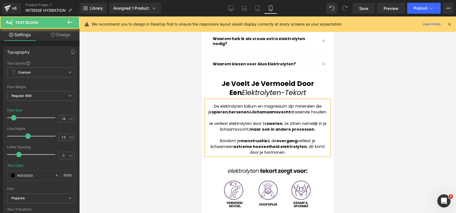
click at [297, 106] on div "De elektrolyten kalium en magnesium zijn mineralen die je spieren , hersenen & …" at bounding box center [267, 109] width 123 height 12
click at [274, 109] on strong "lichamaamsvocht" at bounding box center [273, 111] width 38 height 5
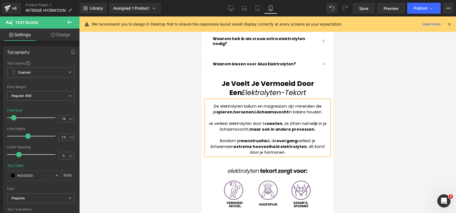
click at [423, 87] on div at bounding box center [267, 114] width 377 height 196
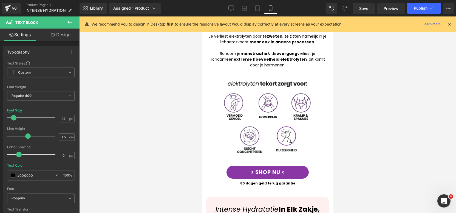
scroll to position [530, 0]
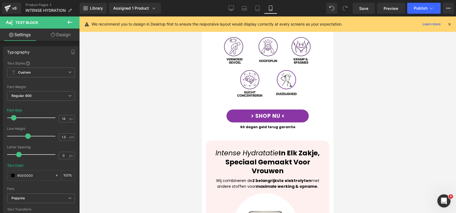
click at [385, 98] on div at bounding box center [267, 114] width 377 height 196
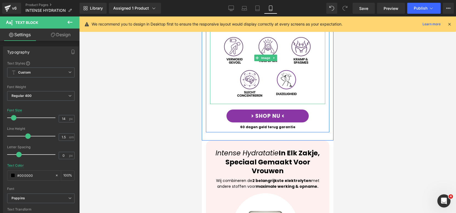
click at [259, 92] on img at bounding box center [268, 58] width 92 height 92
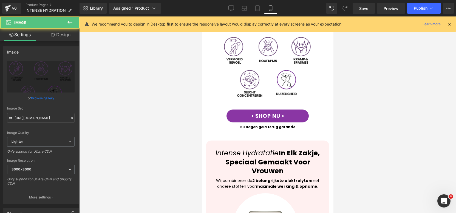
click at [64, 40] on link "Design" at bounding box center [61, 35] width 40 height 12
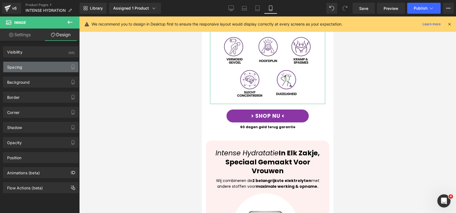
click at [50, 71] on div "Spacing" at bounding box center [40, 67] width 75 height 10
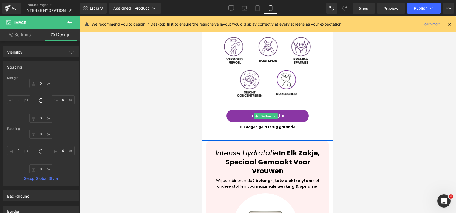
click at [313, 109] on div "> SHOP NU <" at bounding box center [267, 115] width 115 height 13
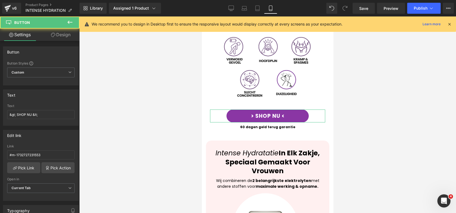
click at [71, 37] on link "Design" at bounding box center [61, 35] width 40 height 12
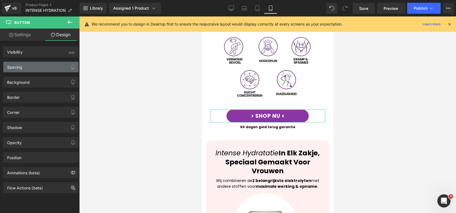
click at [52, 67] on div "Spacing" at bounding box center [40, 67] width 75 height 10
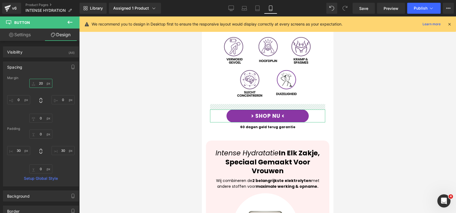
click at [47, 86] on input "20" at bounding box center [40, 83] width 23 height 9
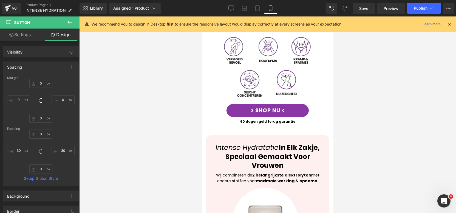
click at [383, 104] on div at bounding box center [267, 114] width 377 height 196
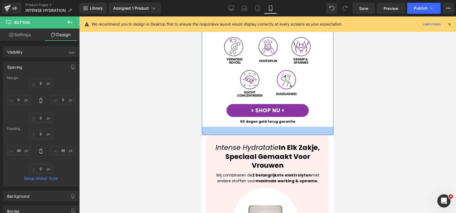
click at [266, 127] on div at bounding box center [268, 131] width 132 height 8
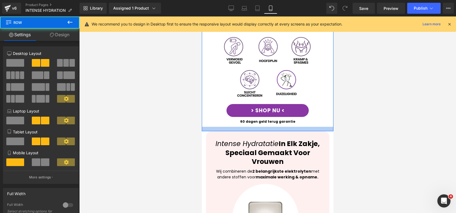
drag, startPoint x: 266, startPoint y: 122, endPoint x: 308, endPoint y: 121, distance: 41.7
click at [267, 127] on div at bounding box center [268, 129] width 132 height 4
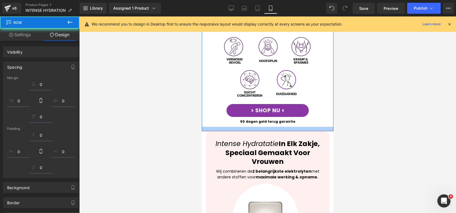
click at [395, 105] on div at bounding box center [267, 114] width 377 height 196
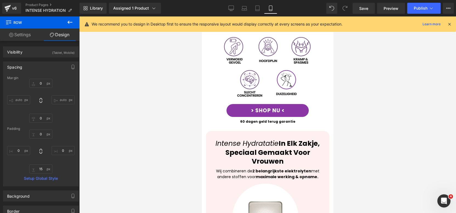
scroll to position [386, 0]
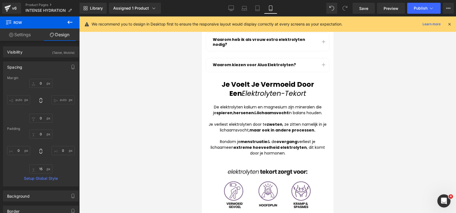
click at [352, 127] on div at bounding box center [267, 114] width 377 height 196
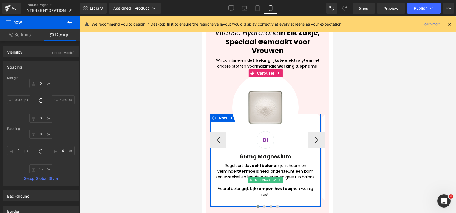
scroll to position [644, 0]
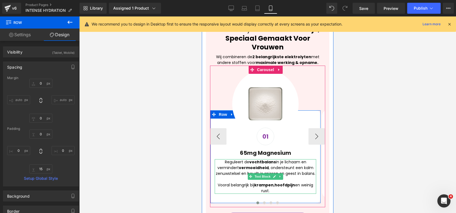
click at [285, 181] on div "Reguleert de vochtbalans in je lichaam en vermindert vermoeidheid , ondersteunt…" at bounding box center [266, 176] width 102 height 35
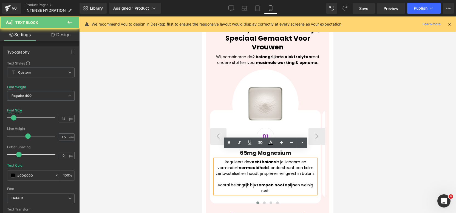
click at [286, 181] on div "Reguleert de vochtbalans in je lichaam en vermindert vermoeidheid , ondersteunt…" at bounding box center [266, 176] width 102 height 35
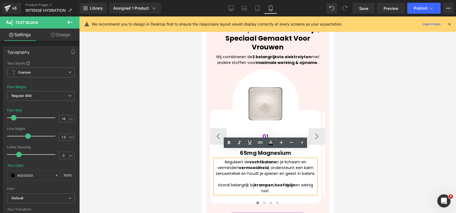
drag, startPoint x: 287, startPoint y: 181, endPoint x: 301, endPoint y: 173, distance: 16.0
click at [301, 173] on div "Reguleert de vochtbalans in je lichaam en vermindert vermoeidheid , ondersteunt…" at bounding box center [266, 176] width 102 height 35
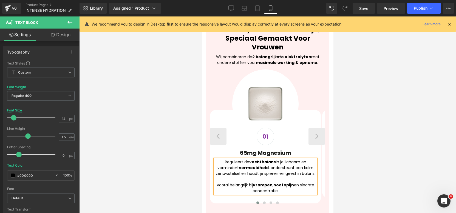
click at [261, 182] on div "Reguleert de vochtbalans in je lichaam en vermindert vermoeidheid , ondersteunt…" at bounding box center [266, 176] width 102 height 35
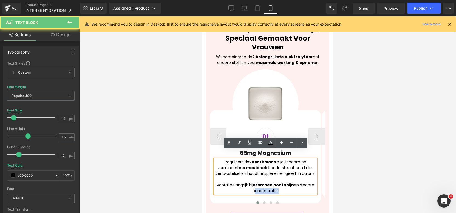
click at [261, 182] on div "Reguleert de vochtbalans in je lichaam en vermindert vermoeidheid , ondersteunt…" at bounding box center [266, 176] width 102 height 35
click at [318, 128] on button "›" at bounding box center [317, 136] width 16 height 16
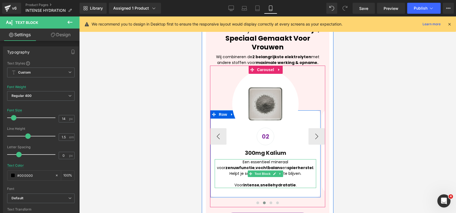
click at [298, 175] on div "Een essentieel mineraal voor zenuwfunctie , vochtbalans en spierherstel . Helpt…" at bounding box center [266, 173] width 102 height 29
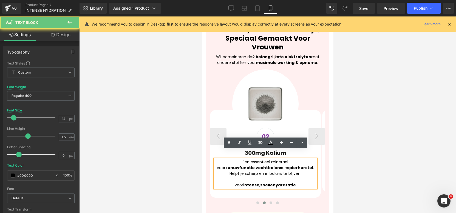
click at [268, 182] on strong "snelle" at bounding box center [266, 184] width 13 height 5
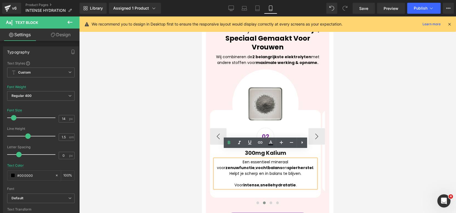
drag, startPoint x: 283, startPoint y: 174, endPoint x: 286, endPoint y: 176, distance: 3.6
click at [283, 182] on strong "hydratatie" at bounding box center [284, 184] width 23 height 5
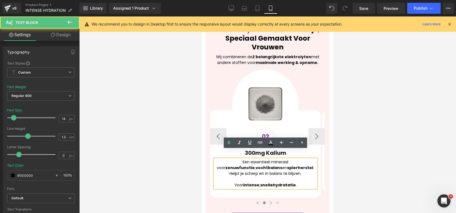
click at [274, 182] on strong "hydratatie" at bounding box center [284, 184] width 23 height 5
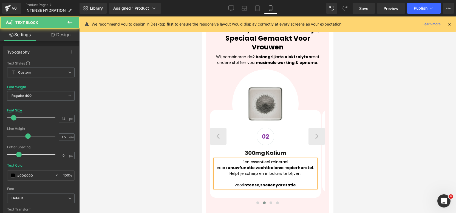
click at [308, 177] on div "Een essentieel mineraal voor zenuwfunctie , vochtbalans en spierherstel . Helpt…" at bounding box center [266, 173] width 102 height 29
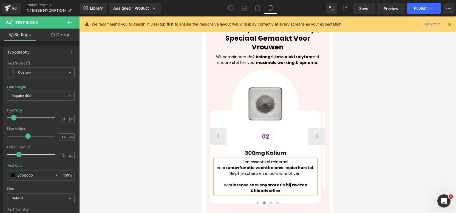
click at [254, 182] on strong "hydratatie bij zweten &bloedverlies" at bounding box center [279, 187] width 57 height 11
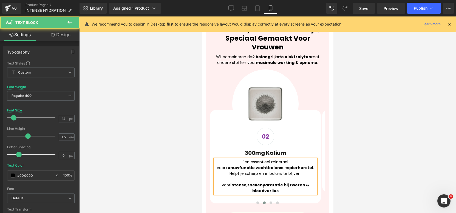
drag, startPoint x: 336, startPoint y: 171, endPoint x: 131, endPoint y: 157, distance: 204.9
click at [336, 171] on div at bounding box center [267, 114] width 377 height 196
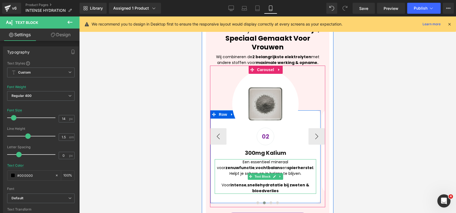
click at [292, 181] on div "Een essentieel mineraal voor zenuwfunctie , vochtbalans en spierherstel . Helpt…" at bounding box center [266, 176] width 102 height 35
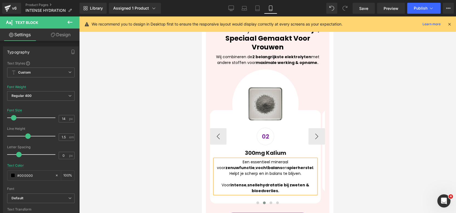
click at [286, 182] on strong "hydratatie bij zweten & bloedverlies." at bounding box center [281, 187] width 58 height 11
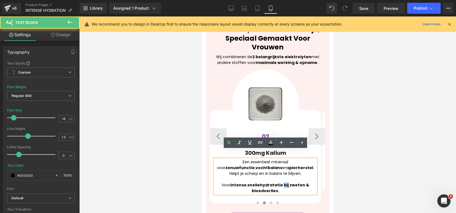
click at [286, 182] on strong "hydratatie bij zweten & bloedverlies." at bounding box center [281, 187] width 58 height 11
click at [397, 170] on div at bounding box center [267, 114] width 377 height 196
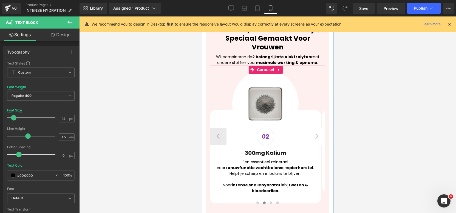
click at [316, 128] on button "›" at bounding box center [317, 136] width 16 height 16
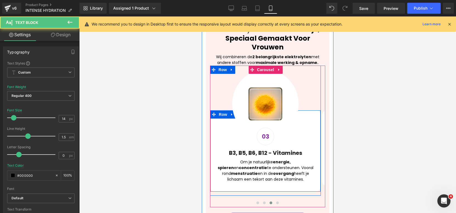
click at [299, 170] on p "Om je natuurlijke energie, spieren en concentratie te ondersteunen. Vooral rond…" at bounding box center [266, 170] width 102 height 23
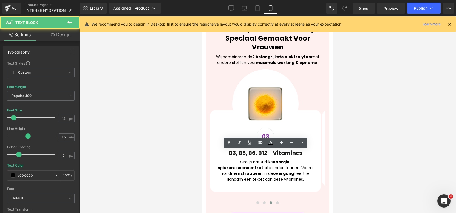
click at [358, 135] on div at bounding box center [267, 114] width 377 height 196
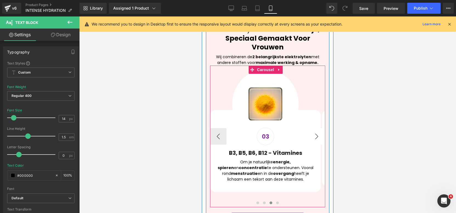
click at [315, 128] on button "›" at bounding box center [317, 136] width 16 height 16
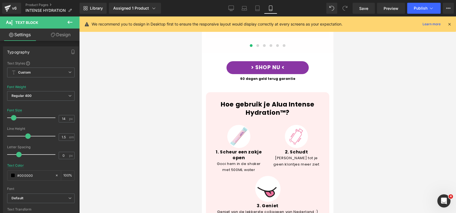
scroll to position [999, 0]
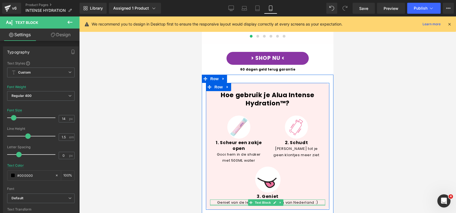
click at [288, 204] on div at bounding box center [267, 204] width 115 height 1
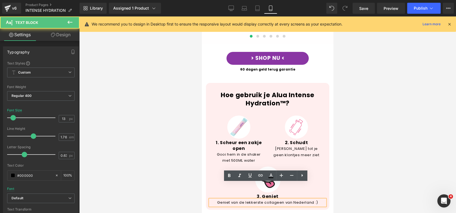
click at [272, 199] on div "Geniet van de lekkerste collageen van Nederland :)" at bounding box center [267, 202] width 115 height 6
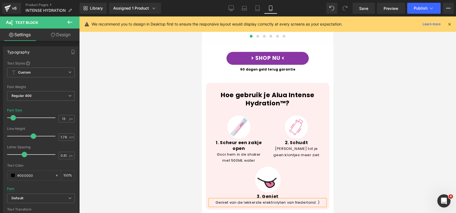
click at [415, 97] on div at bounding box center [267, 114] width 377 height 196
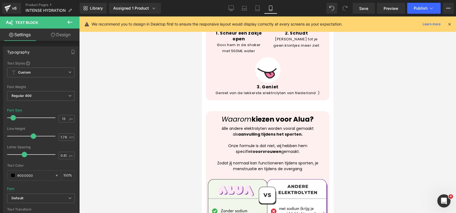
scroll to position [1174, 0]
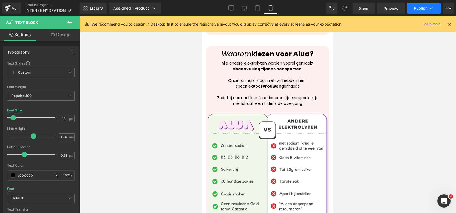
click at [418, 10] on span "Publish" at bounding box center [421, 8] width 14 height 4
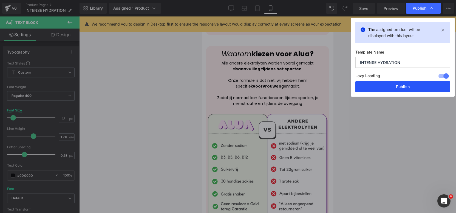
click at [401, 82] on button "Publish" at bounding box center [403, 86] width 95 height 11
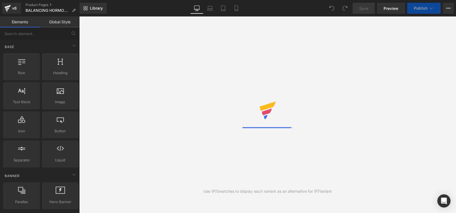
click at [204, 5] on link "Desktop" at bounding box center [196, 8] width 13 height 11
click at [263, 7] on link "Tablet" at bounding box center [257, 8] width 13 height 11
click at [267, 8] on link "Mobile" at bounding box center [270, 8] width 13 height 11
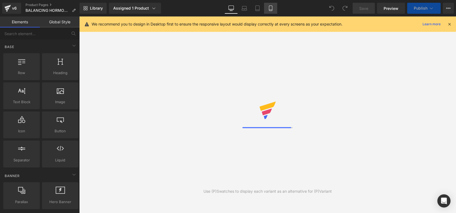
click at [275, 5] on link "Mobile" at bounding box center [270, 8] width 13 height 11
click at [274, 7] on link "Mobile" at bounding box center [270, 8] width 13 height 11
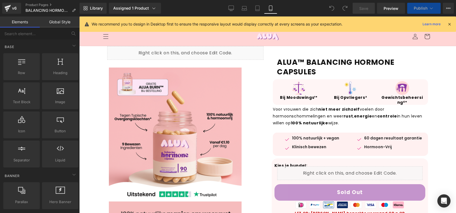
click at [268, 10] on icon at bounding box center [270, 7] width 5 height 5
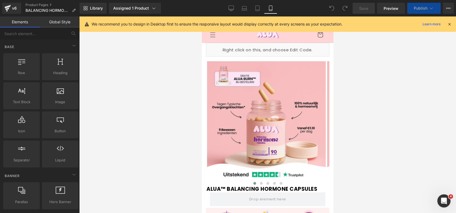
click at [449, 22] on icon at bounding box center [449, 24] width 5 height 5
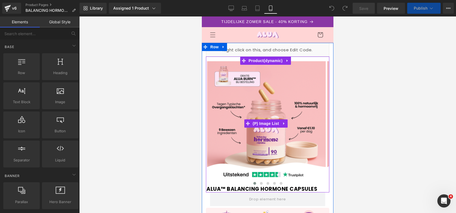
scroll to position [125, 0]
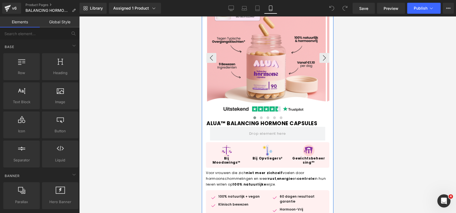
click at [274, 71] on img at bounding box center [266, 55] width 119 height 119
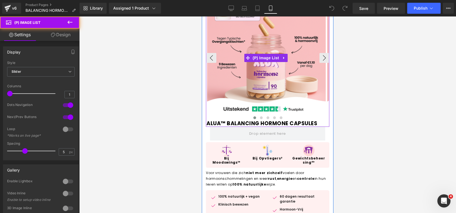
scroll to position [21, 0]
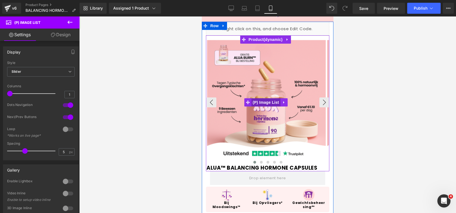
click at [268, 100] on span "(P) Image List" at bounding box center [266, 102] width 29 height 8
click at [273, 102] on span "(P) Image List" at bounding box center [266, 102] width 29 height 8
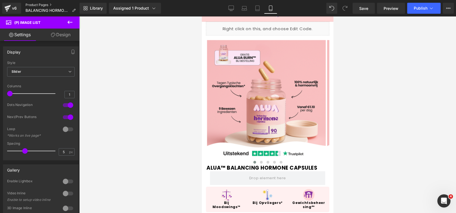
click at [39, 5] on link "Product Pages" at bounding box center [53, 5] width 55 height 4
